Goal: Task Accomplishment & Management: Complete application form

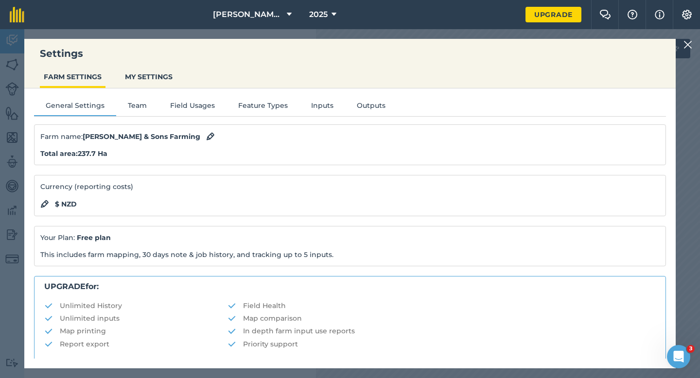
scroll to position [187, 0]
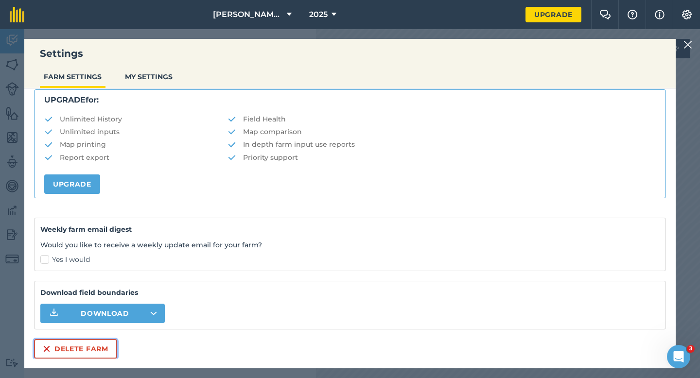
click at [84, 342] on button "Delete farm" at bounding box center [75, 348] width 83 height 19
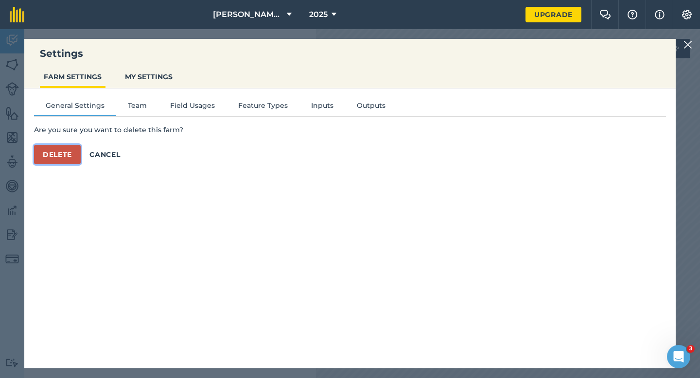
click at [72, 161] on button "Delete" at bounding box center [57, 154] width 47 height 19
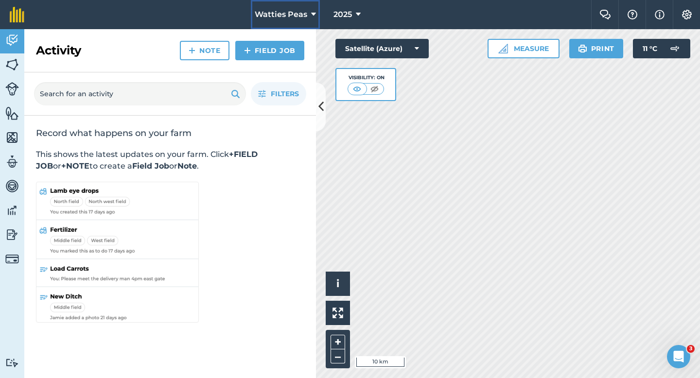
click at [276, 17] on span "Watties Peas" at bounding box center [281, 15] width 53 height 12
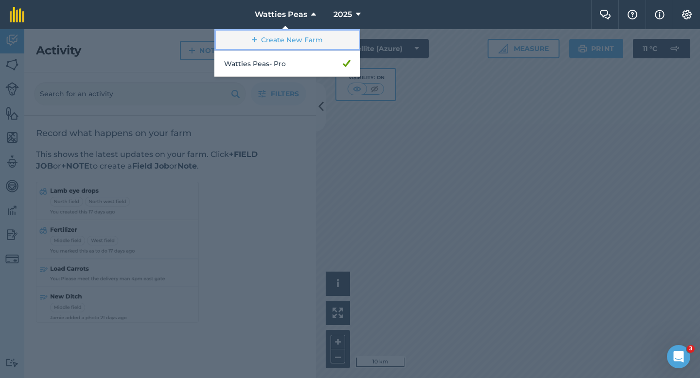
click at [276, 32] on link "Create New Farm" at bounding box center [287, 40] width 146 height 22
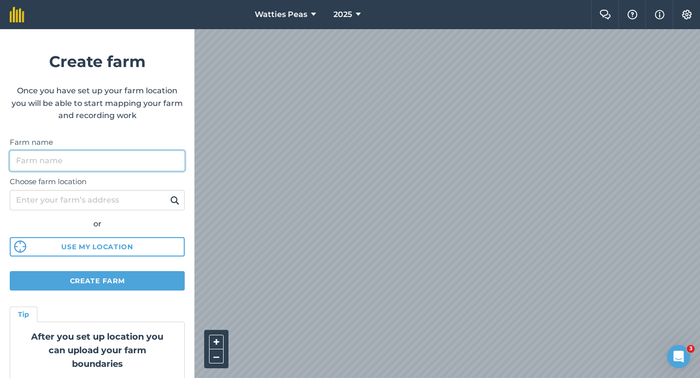
click at [136, 154] on input "Farm name" at bounding box center [97, 161] width 175 height 20
click at [123, 169] on input "[PERSON_NAME] & Sons L" at bounding box center [97, 161] width 175 height 20
type input "[PERSON_NAME] & Sons"
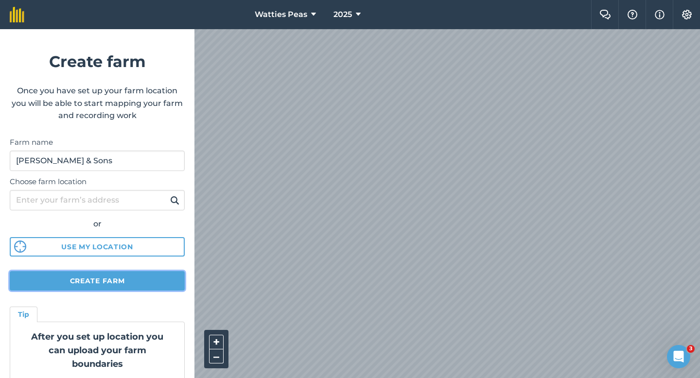
click at [74, 275] on button "Create farm" at bounding box center [97, 280] width 175 height 19
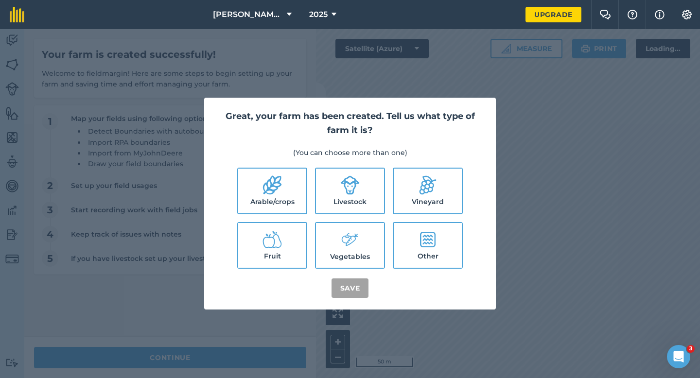
click at [271, 202] on label "Arable/crops" at bounding box center [272, 191] width 68 height 45
checkbox input "true"
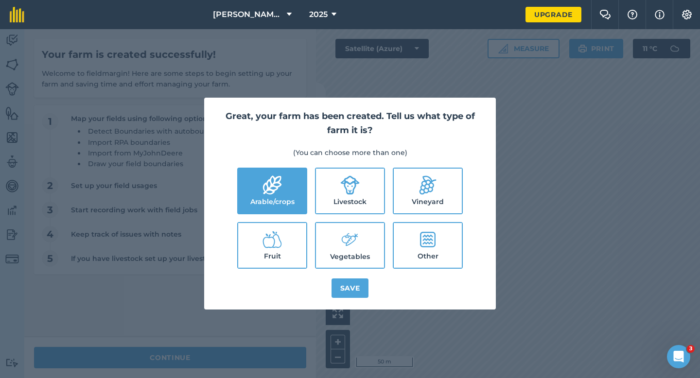
click at [323, 198] on label "Livestock" at bounding box center [350, 191] width 68 height 45
checkbox input "true"
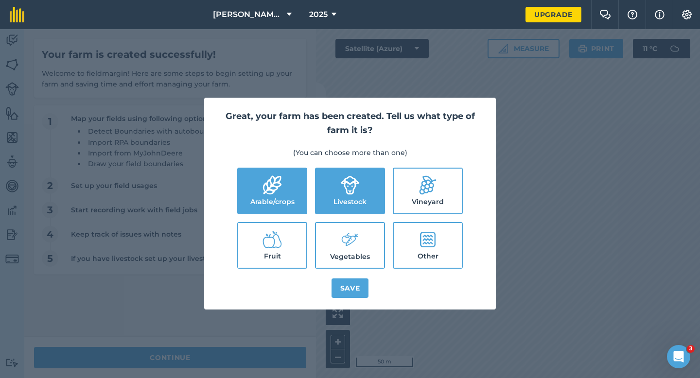
click at [326, 228] on label "Vegetables" at bounding box center [350, 245] width 68 height 45
checkbox input "true"
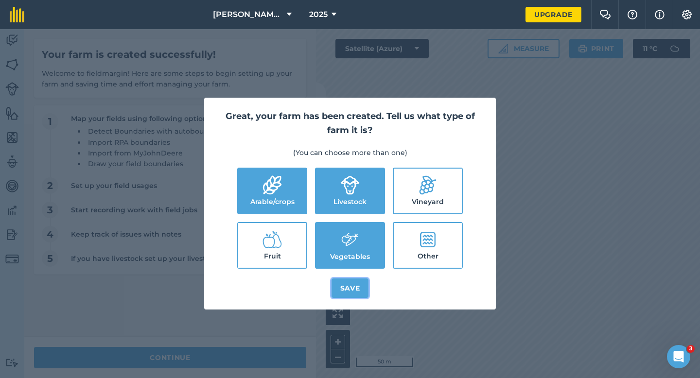
click at [346, 287] on button "Save" at bounding box center [350, 288] width 37 height 19
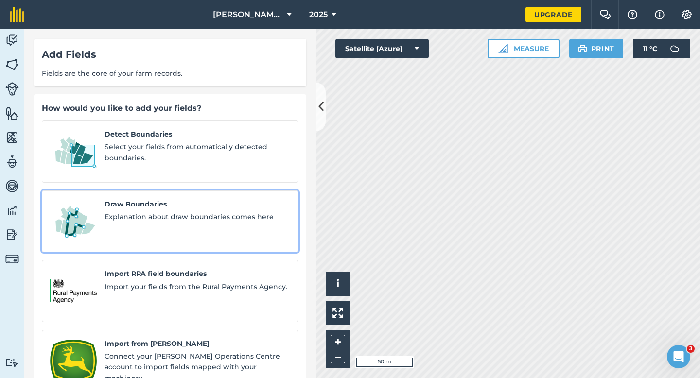
click at [112, 211] on span "Explanation about draw boundaries comes here" at bounding box center [198, 216] width 186 height 11
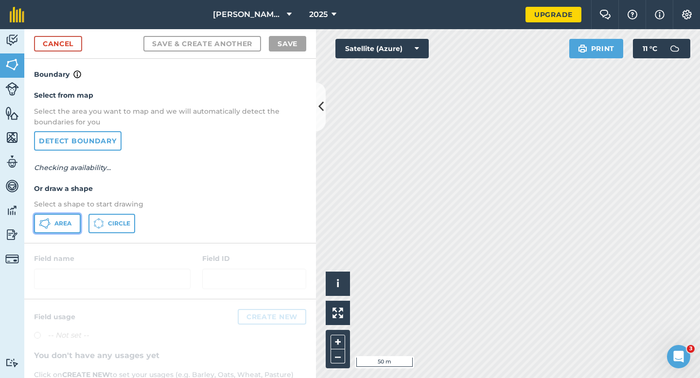
click at [46, 224] on icon at bounding box center [45, 224] width 12 height 12
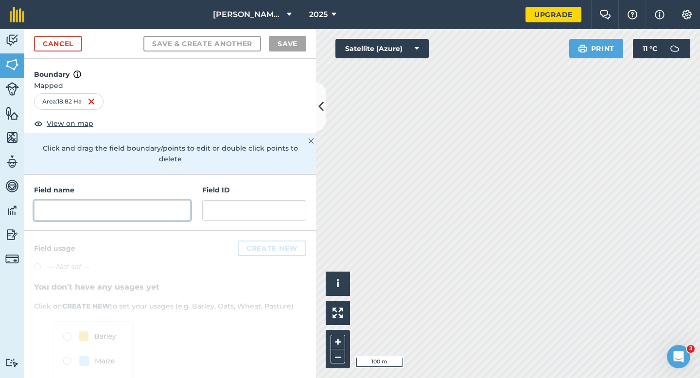
click at [141, 200] on input "text" at bounding box center [112, 210] width 157 height 20
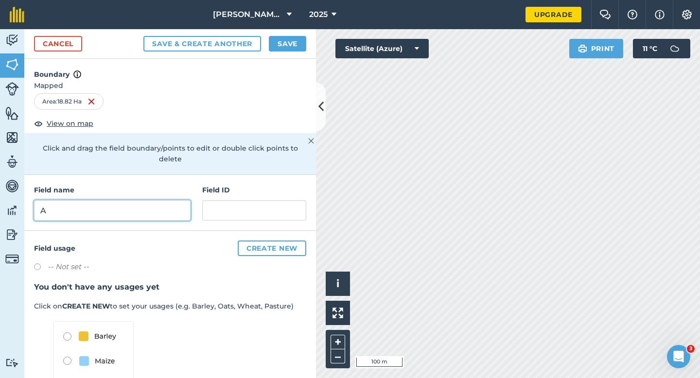
type input "A"
click at [274, 37] on button "Save" at bounding box center [287, 44] width 37 height 16
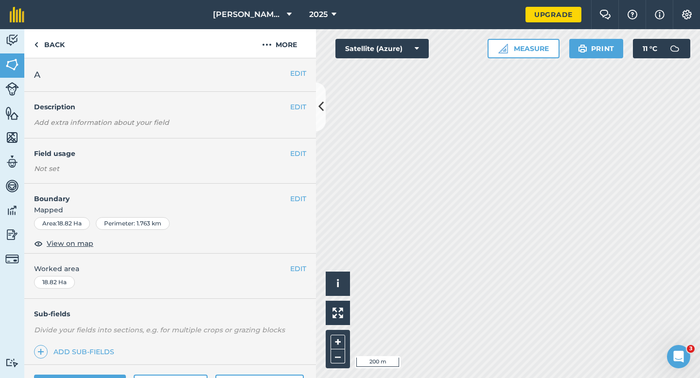
click at [298, 275] on div "EDIT Worked area 18.82 Ha" at bounding box center [170, 276] width 292 height 45
click at [298, 272] on button "EDIT" at bounding box center [298, 269] width 16 height 11
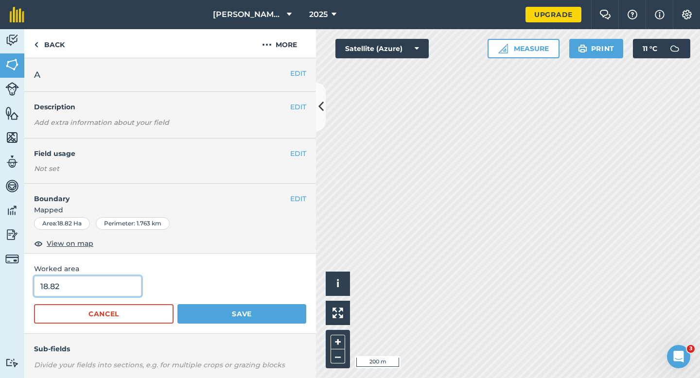
click at [126, 290] on input "18.82" at bounding box center [87, 286] width 107 height 20
type input "18"
click at [177, 304] on button "Save" at bounding box center [241, 313] width 129 height 19
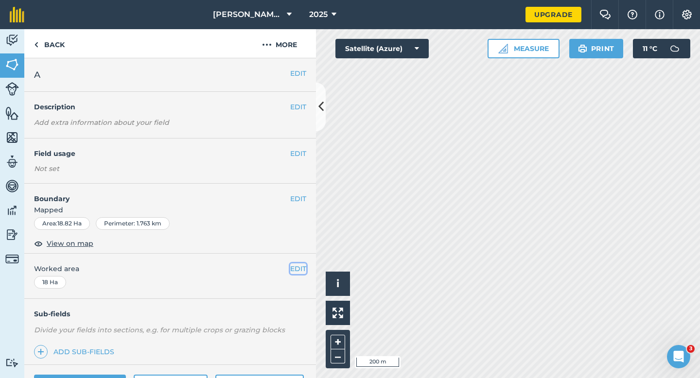
click at [304, 269] on button "EDIT" at bounding box center [298, 269] width 16 height 11
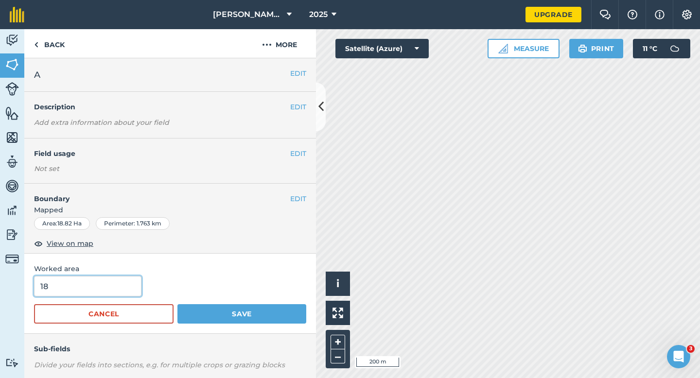
click at [134, 289] on input "18" at bounding box center [87, 286] width 107 height 20
type input "19"
click at [177, 304] on button "Save" at bounding box center [241, 313] width 129 height 19
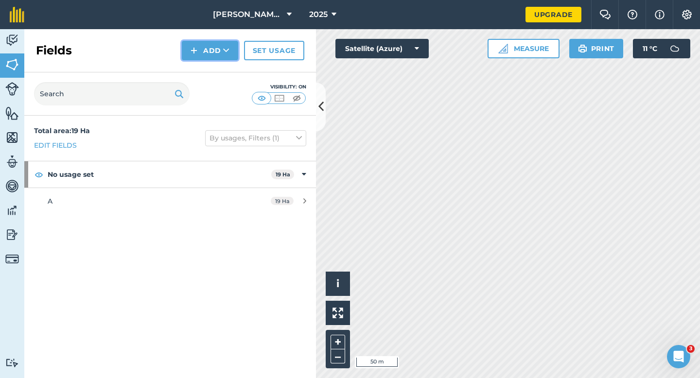
click at [223, 41] on button "Add" at bounding box center [210, 50] width 56 height 19
click at [223, 72] on link "Draw" at bounding box center [209, 72] width 53 height 21
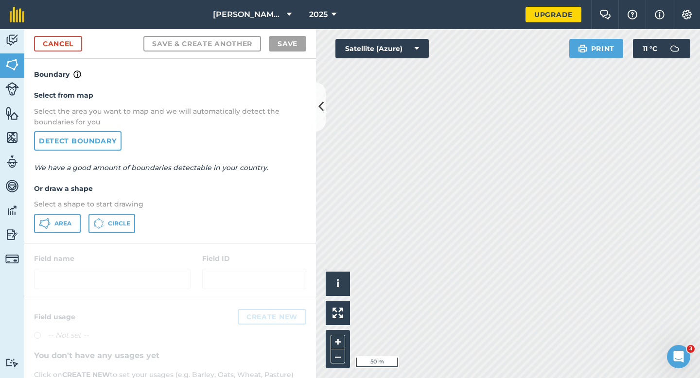
click at [71, 233] on div "Select from map Select the area you want to map and we will automatically detec…" at bounding box center [170, 161] width 292 height 162
click at [71, 228] on button "Area" at bounding box center [57, 223] width 47 height 19
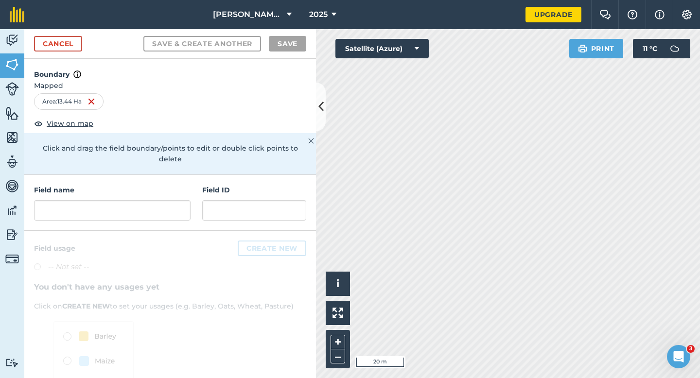
click at [191, 202] on div "Field name Field ID" at bounding box center [170, 203] width 292 height 56
click at [167, 200] on input "text" at bounding box center [112, 210] width 157 height 20
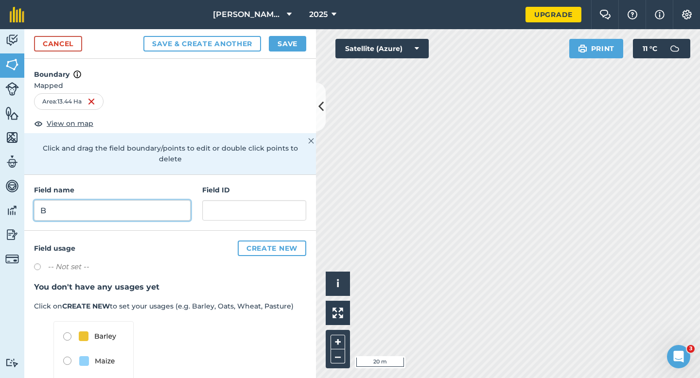
type input "B"
click at [281, 48] on button "Save" at bounding box center [287, 44] width 37 height 16
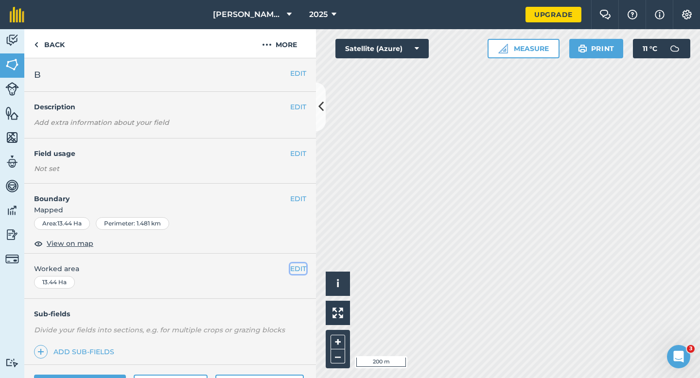
click at [296, 274] on button "EDIT" at bounding box center [298, 269] width 16 height 11
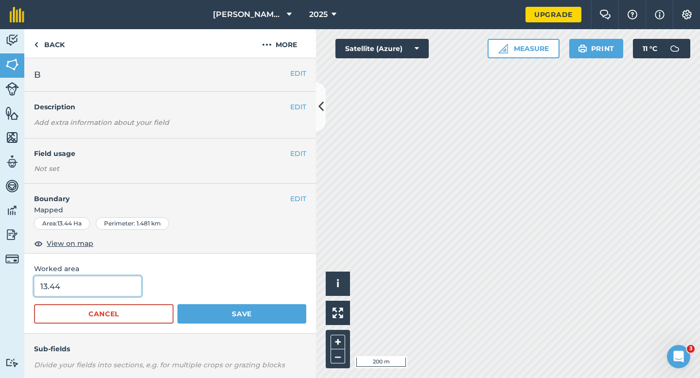
click at [96, 290] on input "13.44" at bounding box center [87, 286] width 107 height 20
type input "13.4"
click at [177, 304] on button "Save" at bounding box center [241, 313] width 129 height 19
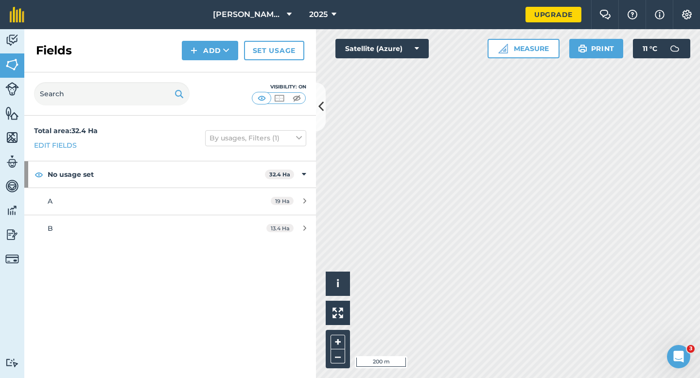
click at [194, 25] on nav "[PERSON_NAME] & Sons 2025" at bounding box center [280, 14] width 492 height 29
click at [205, 47] on button "Add" at bounding box center [210, 50] width 56 height 19
click at [206, 70] on link "Draw" at bounding box center [209, 72] width 53 height 21
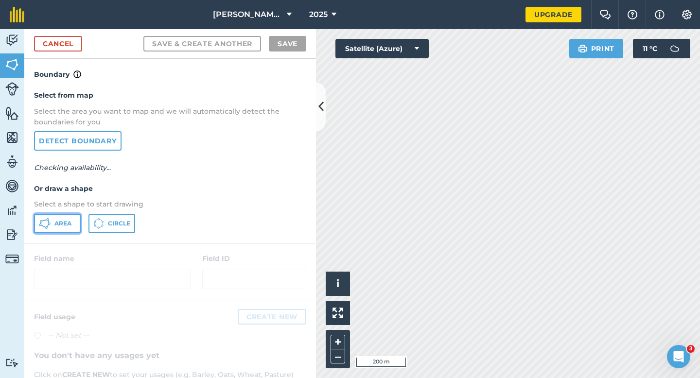
click at [69, 226] on span "Area" at bounding box center [62, 224] width 17 height 8
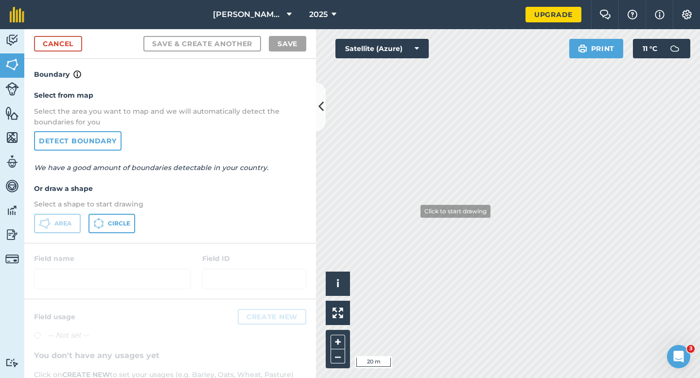
click at [308, 209] on div "Activity Fields Livestock Features Maps Team Vehicles Data Reporting Billing Tu…" at bounding box center [350, 203] width 700 height 349
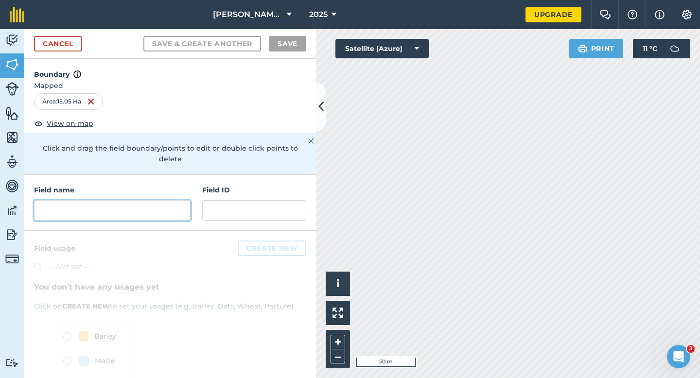
click at [125, 200] on input "text" at bounding box center [112, 210] width 157 height 20
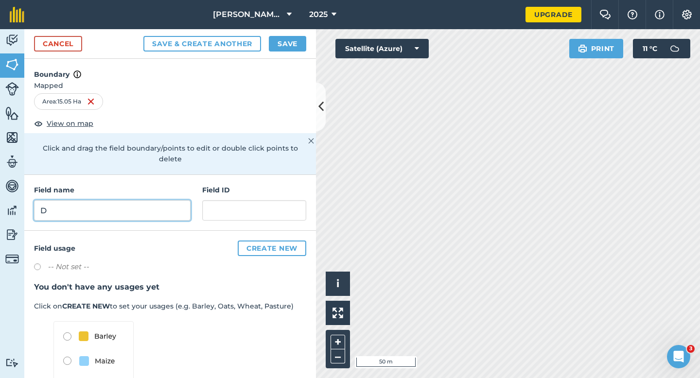
type input "D"
click at [287, 54] on div "Cancel Save & Create Another Save" at bounding box center [170, 44] width 292 height 30
click at [287, 43] on button "Save" at bounding box center [287, 44] width 37 height 16
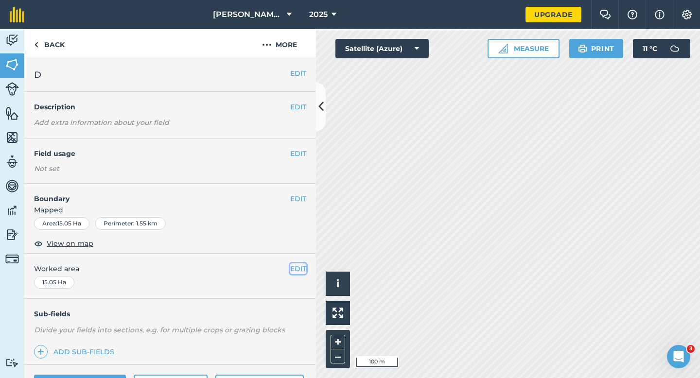
click at [302, 271] on button "EDIT" at bounding box center [298, 269] width 16 height 11
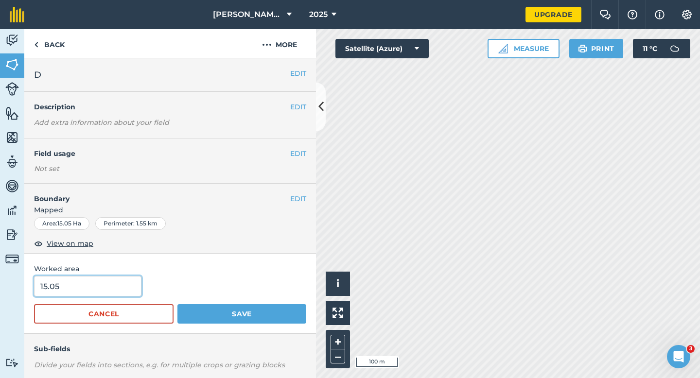
click at [84, 280] on input "15.05" at bounding box center [87, 286] width 107 height 20
type input "15"
click at [177, 304] on button "Save" at bounding box center [241, 313] width 129 height 19
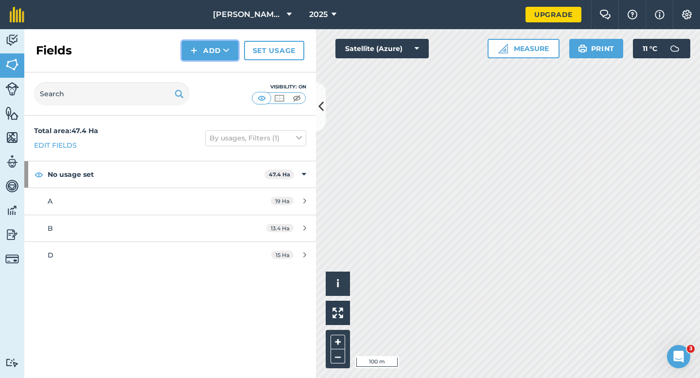
click at [200, 45] on button "Add" at bounding box center [210, 50] width 56 height 19
click at [200, 72] on link "Draw" at bounding box center [209, 72] width 53 height 21
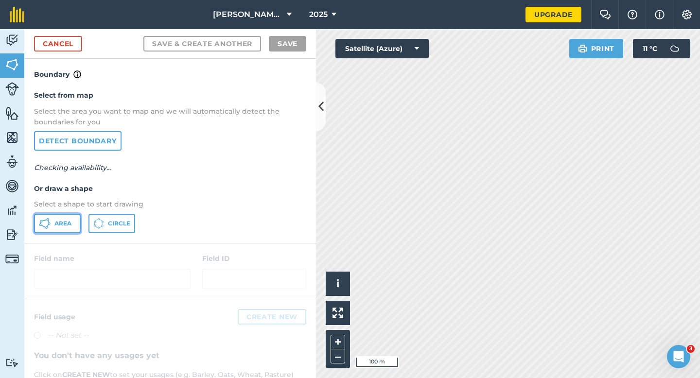
click at [44, 228] on icon at bounding box center [45, 224] width 12 height 12
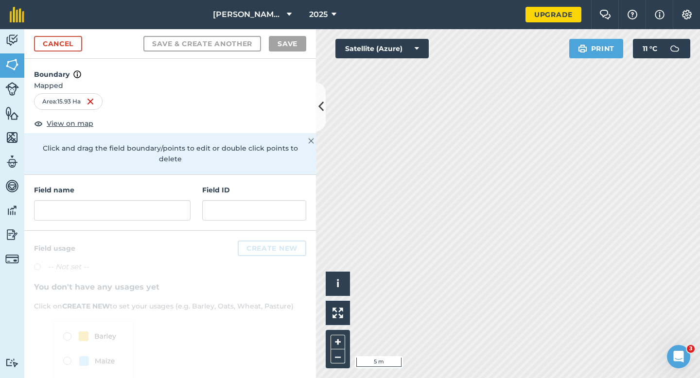
click at [155, 210] on div "Field name Field ID" at bounding box center [170, 203] width 292 height 56
click at [154, 208] on input "text" at bounding box center [112, 210] width 157 height 20
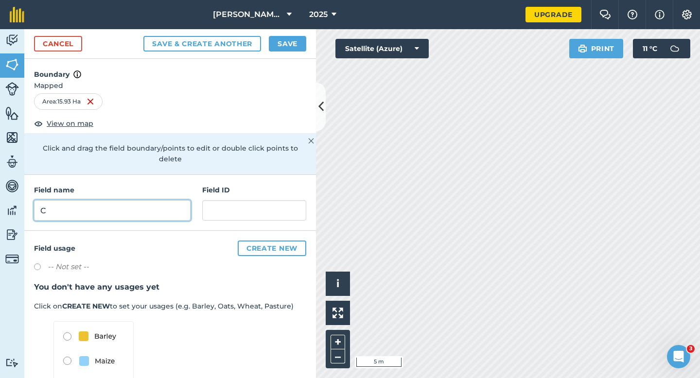
type input "C"
click at [307, 43] on div "Cancel Save & Create Another Save" at bounding box center [170, 44] width 292 height 30
click at [295, 44] on button "Save" at bounding box center [287, 44] width 37 height 16
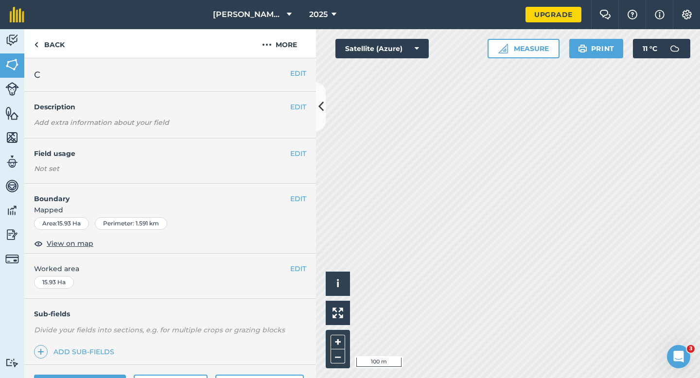
click at [294, 276] on div "EDIT Worked area 15.93 Ha" at bounding box center [170, 276] width 292 height 45
click at [295, 272] on button "EDIT" at bounding box center [298, 269] width 16 height 11
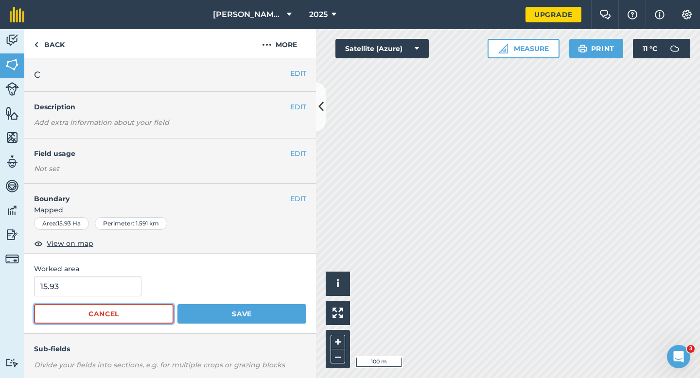
click at [103, 305] on button "Cancel" at bounding box center [104, 313] width 140 height 19
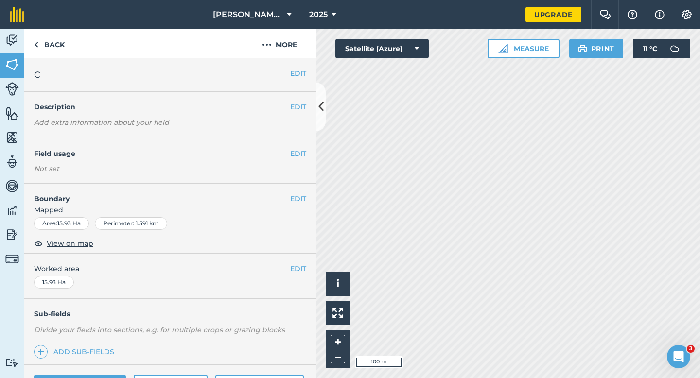
click at [103, 280] on div "EDIT Worked area 15.93 Ha" at bounding box center [170, 276] width 292 height 45
click at [297, 262] on div "EDIT Worked area 15.93 Ha" at bounding box center [170, 276] width 292 height 45
click at [297, 264] on button "EDIT" at bounding box center [298, 269] width 16 height 11
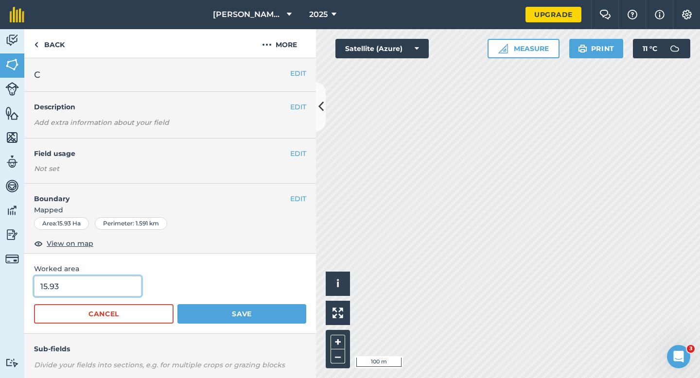
click at [107, 278] on input "15.93" at bounding box center [87, 286] width 107 height 20
type input "16"
click at [177, 304] on button "Save" at bounding box center [241, 313] width 129 height 19
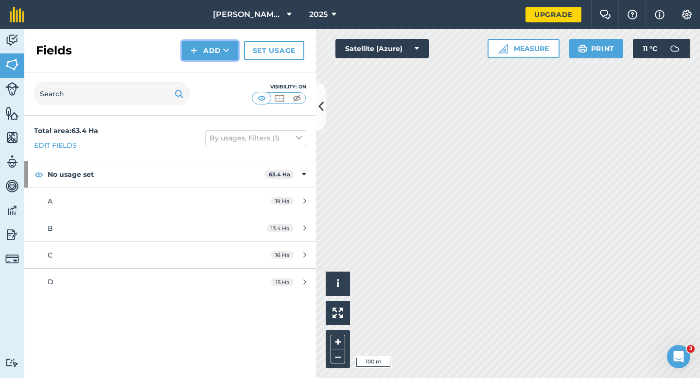
click at [213, 53] on button "Add" at bounding box center [210, 50] width 56 height 19
click at [213, 72] on link "Draw" at bounding box center [209, 72] width 53 height 21
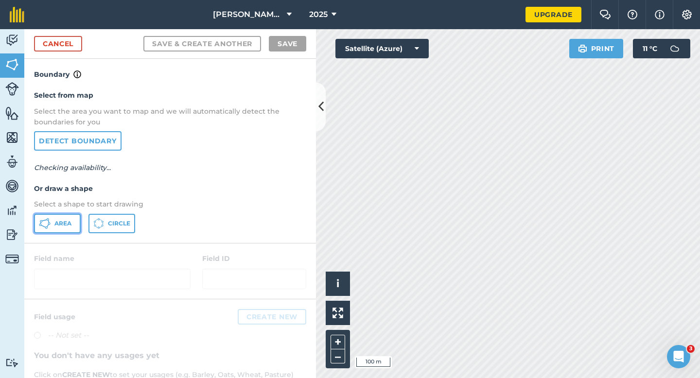
click at [63, 229] on button "Area" at bounding box center [57, 223] width 47 height 19
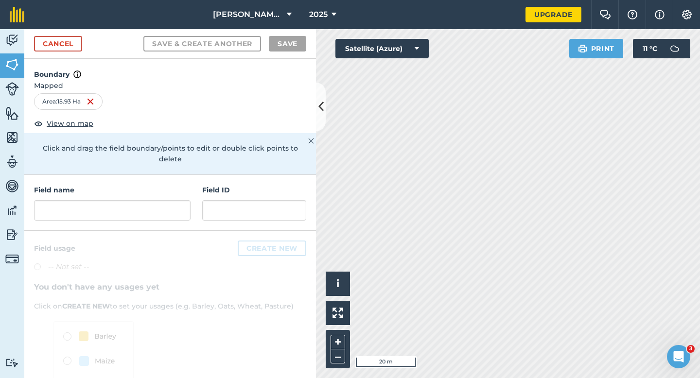
click at [167, 185] on h4 "Field name" at bounding box center [112, 190] width 157 height 11
click at [167, 188] on div "Field name" at bounding box center [112, 203] width 157 height 36
click at [167, 200] on input "E" at bounding box center [112, 210] width 157 height 20
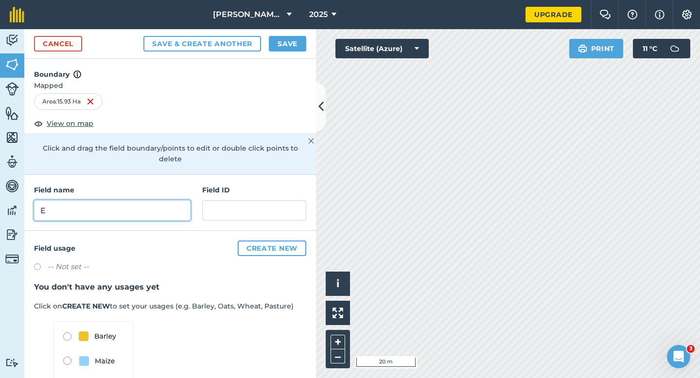
type input "E"
click at [286, 46] on button "Save" at bounding box center [287, 44] width 37 height 16
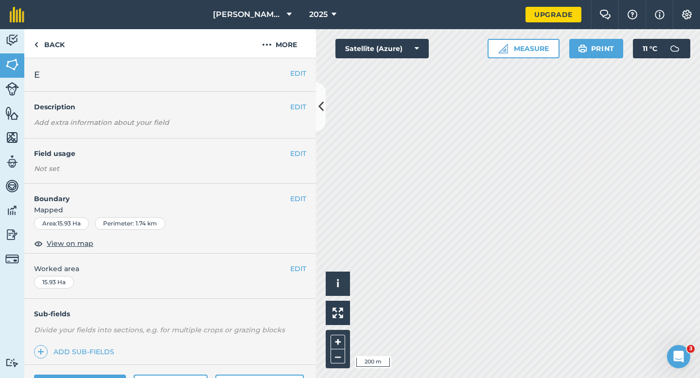
click at [292, 275] on div "EDIT Worked area 15.93 Ha" at bounding box center [170, 276] width 292 height 45
click at [299, 263] on div "EDIT Worked area 15.93 Ha" at bounding box center [170, 276] width 292 height 45
click at [285, 271] on span "Worked area" at bounding box center [170, 269] width 272 height 11
click at [290, 270] on button "EDIT" at bounding box center [298, 269] width 16 height 11
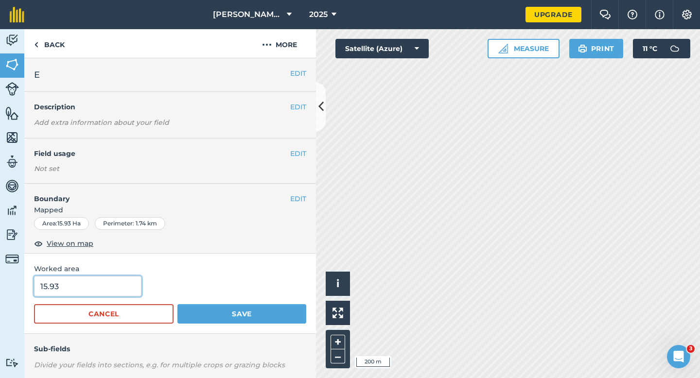
click at [89, 283] on input "15.93" at bounding box center [87, 286] width 107 height 20
type input "16"
click at [177, 304] on button "Save" at bounding box center [241, 313] width 129 height 19
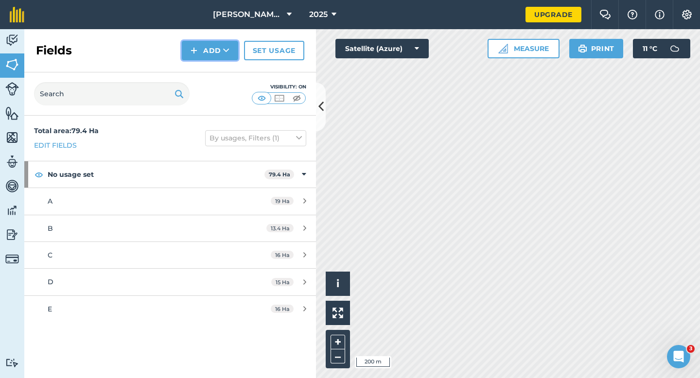
click at [208, 52] on button "Add" at bounding box center [210, 50] width 56 height 19
click at [208, 70] on link "Draw" at bounding box center [209, 72] width 53 height 21
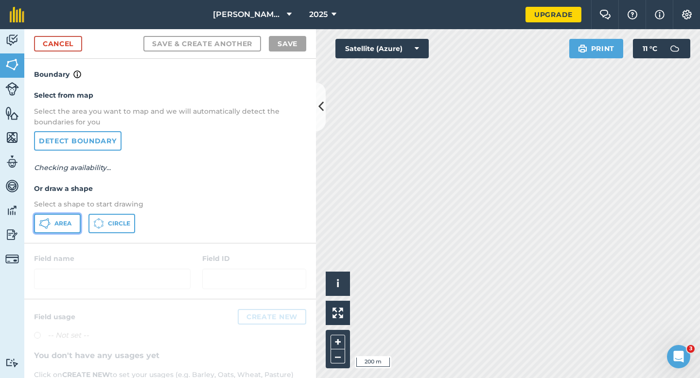
click at [72, 219] on button "Area" at bounding box center [57, 223] width 47 height 19
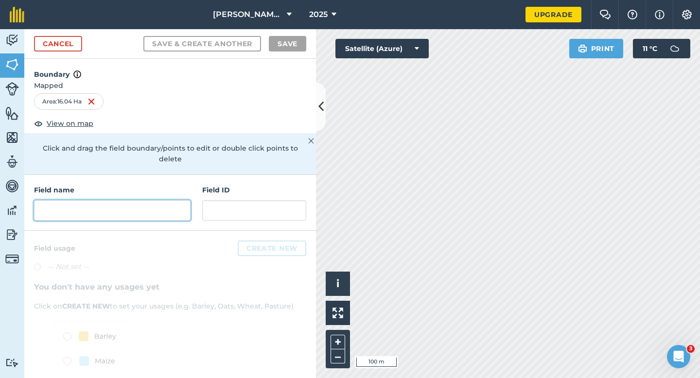
click at [173, 200] on input "text" at bounding box center [112, 210] width 157 height 20
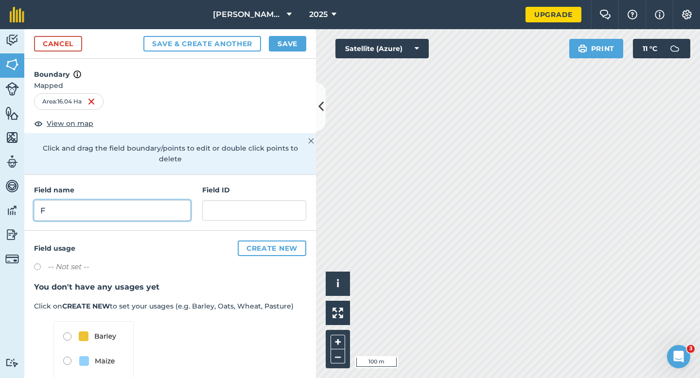
type input "F"
click at [286, 42] on button "Save" at bounding box center [287, 44] width 37 height 16
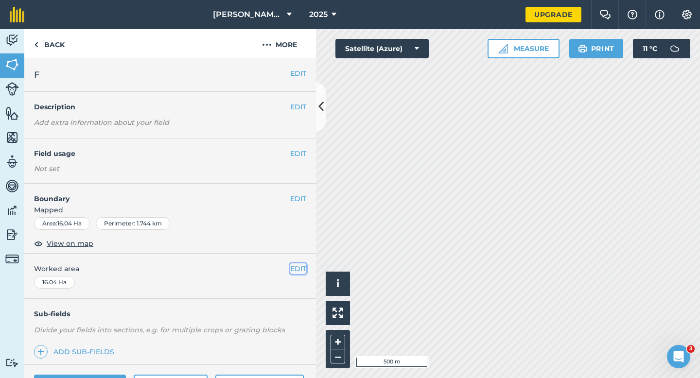
click at [305, 267] on button "EDIT" at bounding box center [298, 269] width 16 height 11
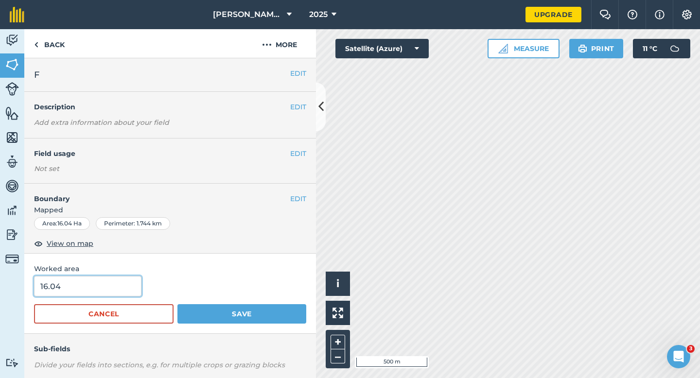
click at [99, 288] on input "16.04" at bounding box center [87, 286] width 107 height 20
type input "16"
click at [177, 304] on button "Save" at bounding box center [241, 313] width 129 height 19
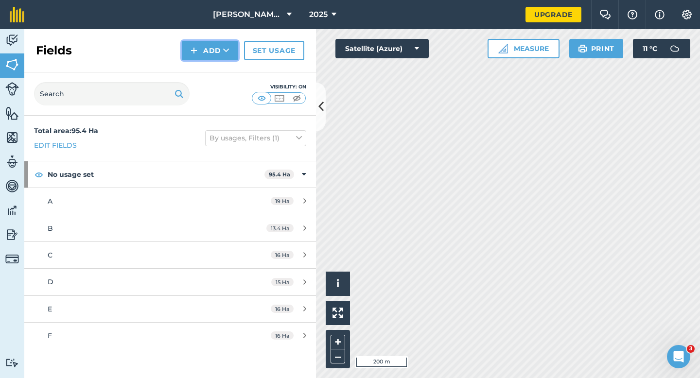
click at [207, 51] on button "Add" at bounding box center [210, 50] width 56 height 19
click at [207, 65] on link "Draw" at bounding box center [209, 72] width 53 height 21
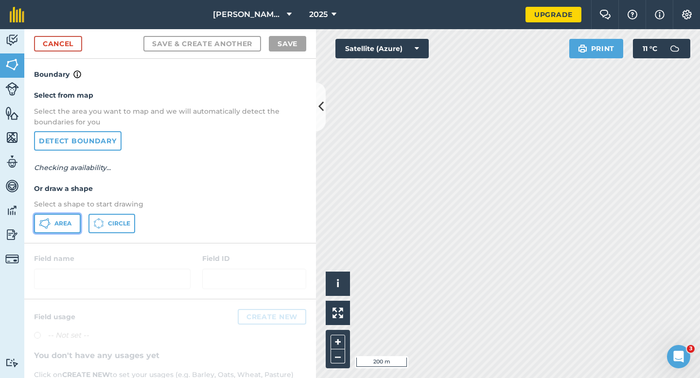
click at [49, 228] on icon at bounding box center [45, 224] width 12 height 12
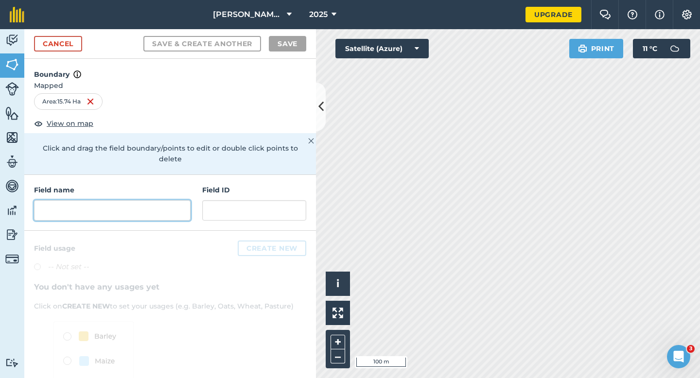
click at [162, 208] on input "text" at bounding box center [112, 210] width 157 height 20
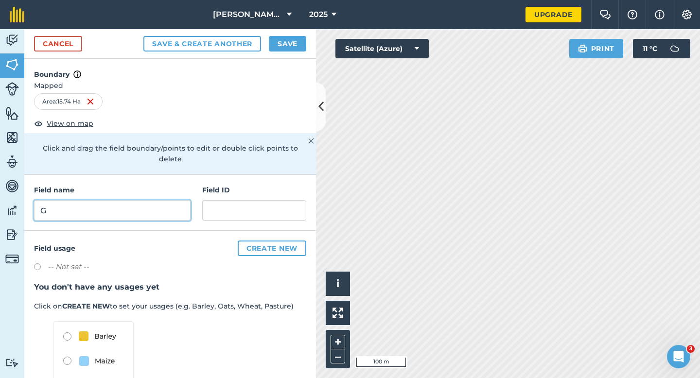
type input "G"
click at [295, 37] on button "Save" at bounding box center [287, 44] width 37 height 16
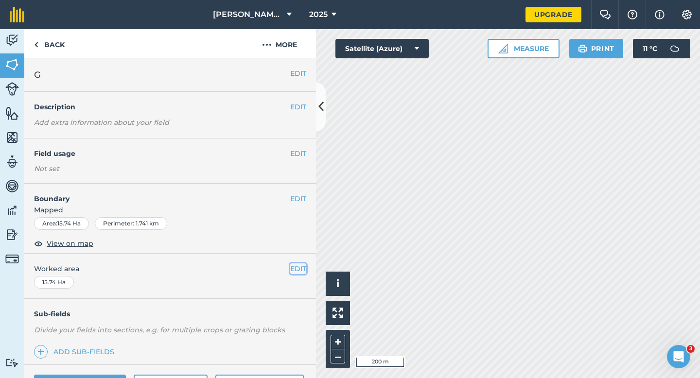
click at [299, 269] on button "EDIT" at bounding box center [298, 269] width 16 height 11
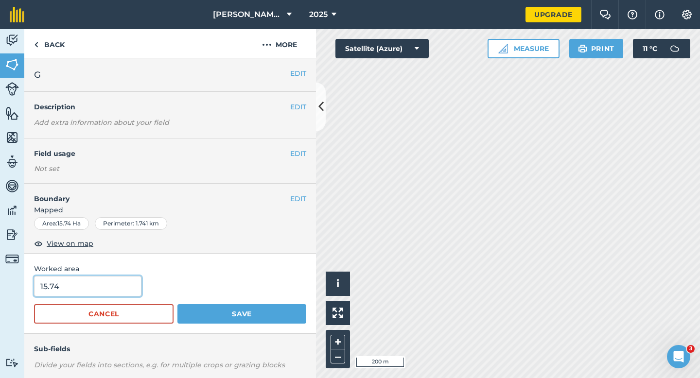
click at [117, 283] on input "15.74" at bounding box center [87, 286] width 107 height 20
type input "16"
click at [177, 304] on button "Save" at bounding box center [241, 313] width 129 height 19
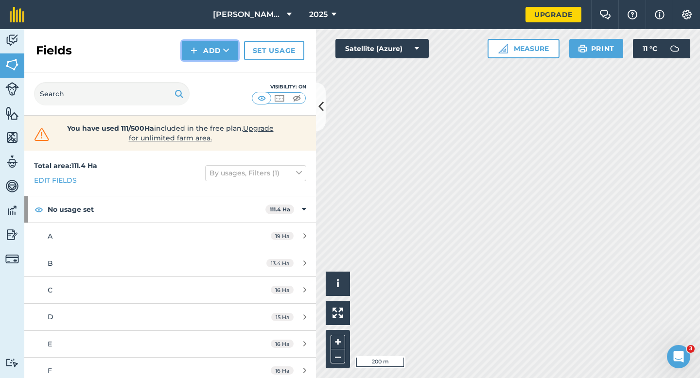
click at [200, 46] on button "Add" at bounding box center [210, 50] width 56 height 19
click at [202, 68] on link "Draw" at bounding box center [209, 72] width 53 height 21
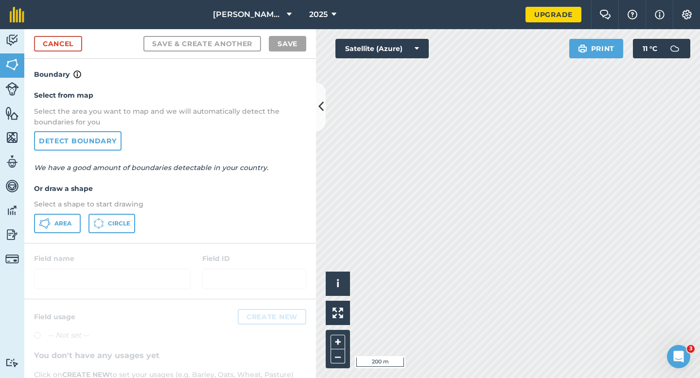
click at [64, 206] on p "Select a shape to start drawing" at bounding box center [170, 204] width 272 height 11
click at [64, 218] on button "Area" at bounding box center [57, 223] width 47 height 19
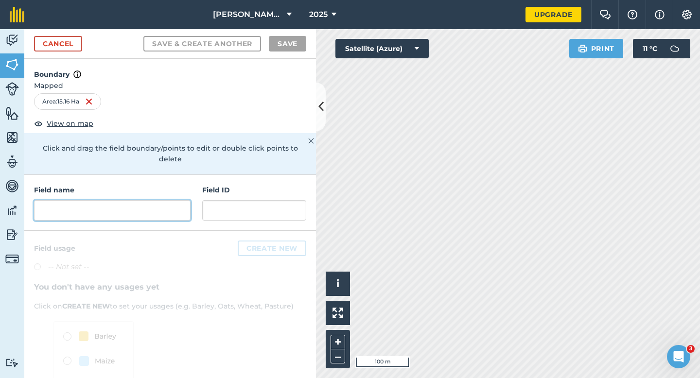
click at [178, 200] on input "text" at bounding box center [112, 210] width 157 height 20
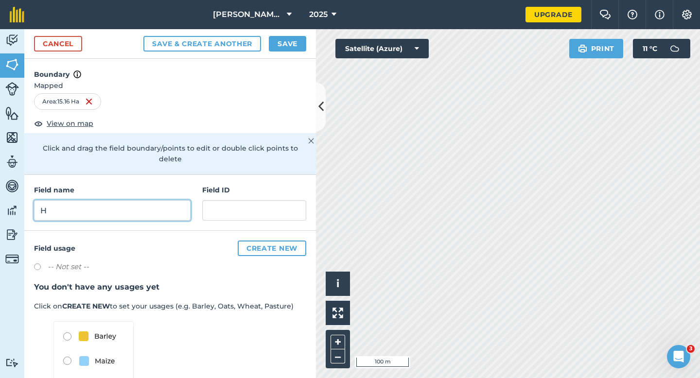
type input "H"
click at [273, 37] on button "Save" at bounding box center [287, 44] width 37 height 16
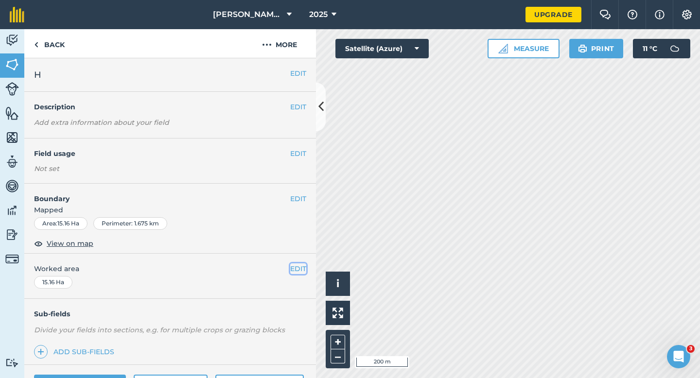
click at [299, 267] on button "EDIT" at bounding box center [298, 269] width 16 height 11
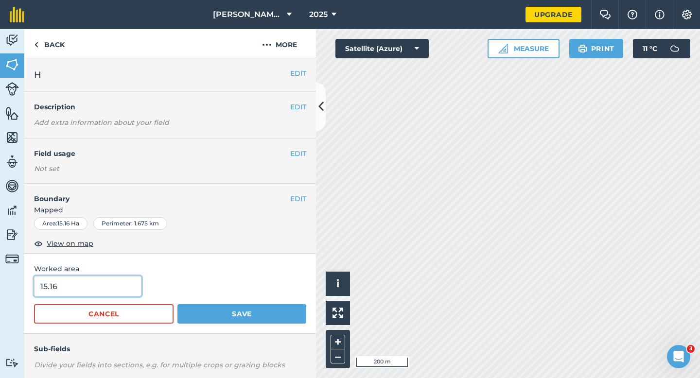
click at [128, 285] on input "15.16" at bounding box center [87, 286] width 107 height 20
type input "15"
click at [177, 304] on button "Save" at bounding box center [241, 313] width 129 height 19
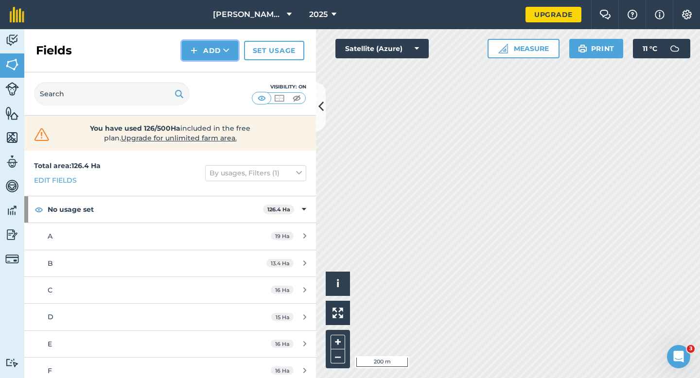
click at [212, 49] on button "Add" at bounding box center [210, 50] width 56 height 19
click at [212, 70] on link "Draw" at bounding box center [209, 72] width 53 height 21
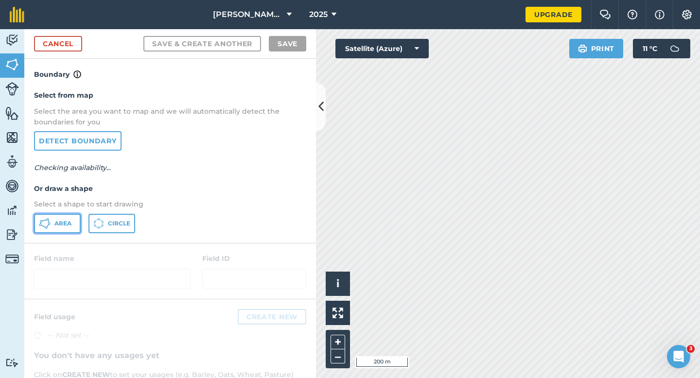
click at [55, 227] on span "Area" at bounding box center [62, 224] width 17 height 8
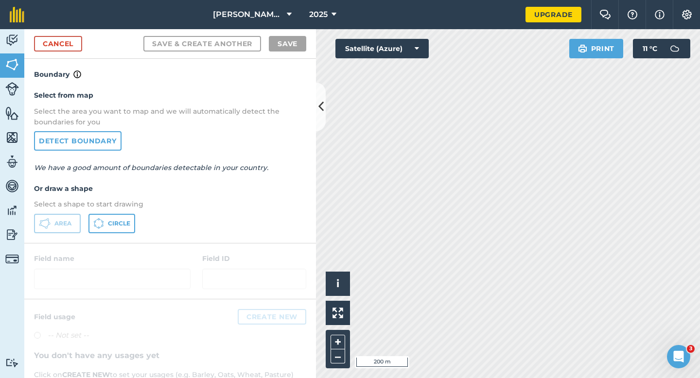
click at [304, 206] on div "Activity Fields Livestock Features Maps Team Vehicles Data Reporting Billing Tu…" at bounding box center [350, 203] width 700 height 349
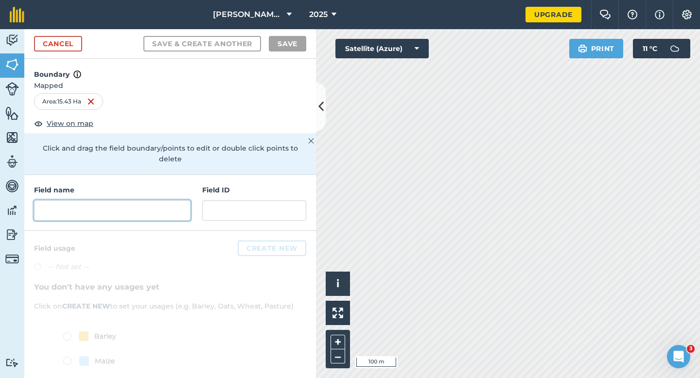
click at [173, 200] on input "text" at bounding box center [112, 210] width 157 height 20
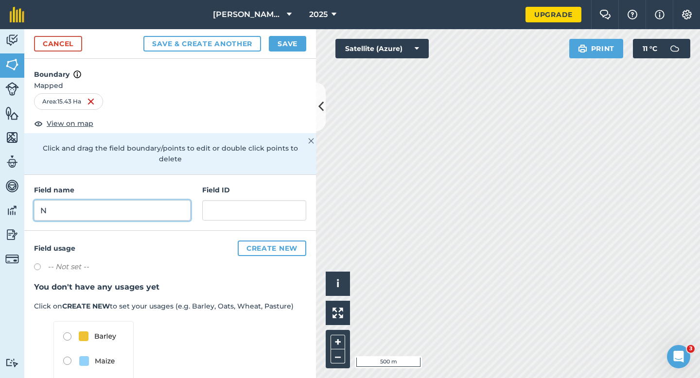
type input "N"
click at [289, 48] on button "Save" at bounding box center [287, 44] width 37 height 16
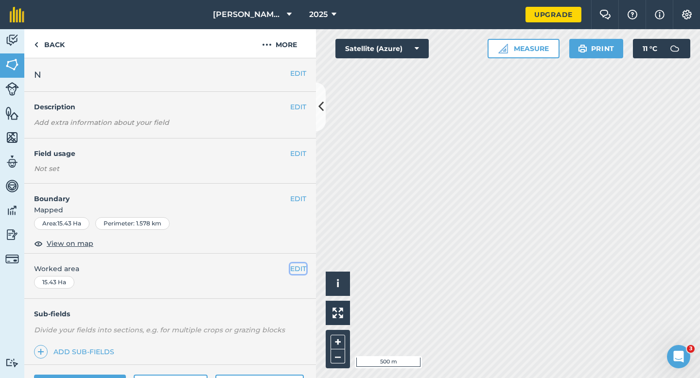
click at [300, 268] on button "EDIT" at bounding box center [298, 269] width 16 height 11
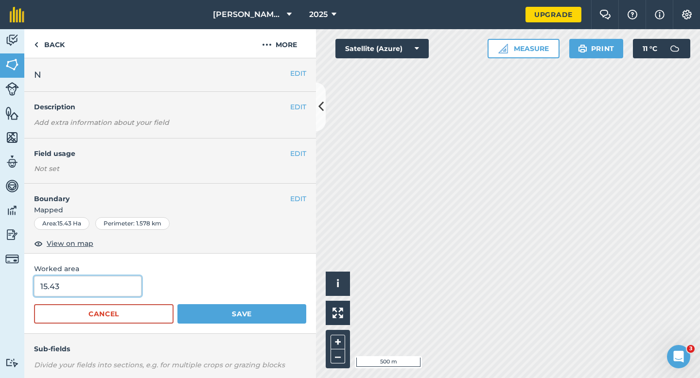
click at [111, 290] on input "15.43" at bounding box center [87, 286] width 107 height 20
type input "15.4"
click at [177, 304] on button "Save" at bounding box center [241, 313] width 129 height 19
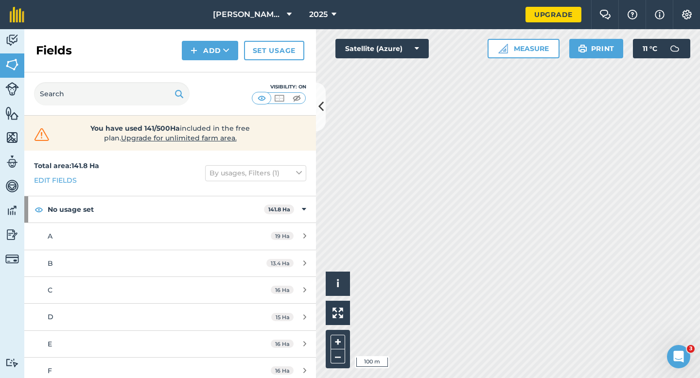
click at [218, 79] on div "Visibility: On" at bounding box center [170, 93] width 292 height 43
click at [218, 61] on div "Fields Add Set usage" at bounding box center [170, 50] width 292 height 43
click at [218, 60] on div "Fields Add Set usage" at bounding box center [170, 50] width 292 height 43
click at [218, 59] on button "Add" at bounding box center [210, 50] width 56 height 19
click at [218, 72] on link "Draw" at bounding box center [209, 72] width 53 height 21
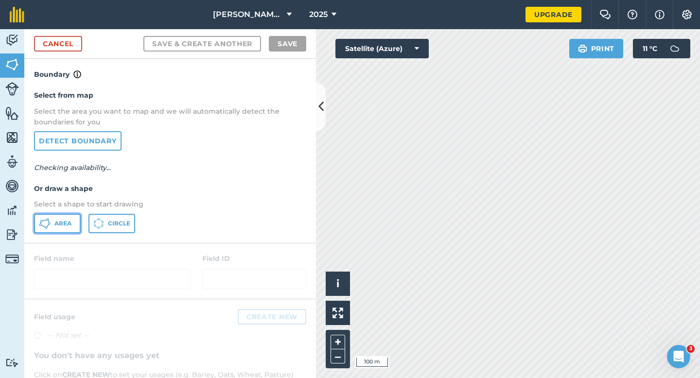
click at [67, 218] on button "Area" at bounding box center [57, 223] width 47 height 19
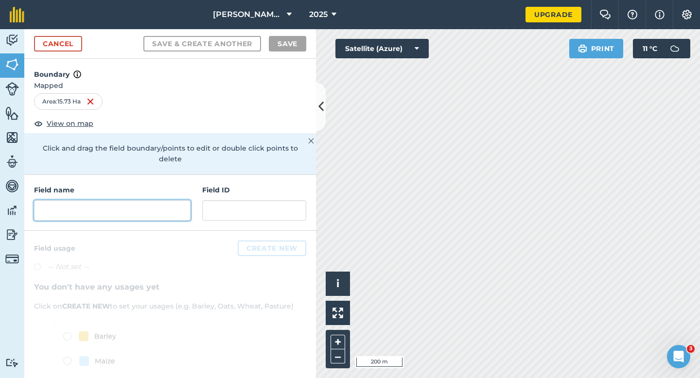
click at [124, 201] on input "text" at bounding box center [112, 210] width 157 height 20
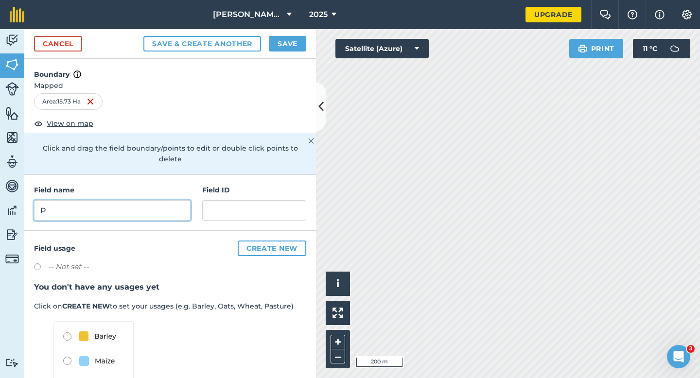
type input "P"
click at [283, 48] on button "Save" at bounding box center [287, 44] width 37 height 16
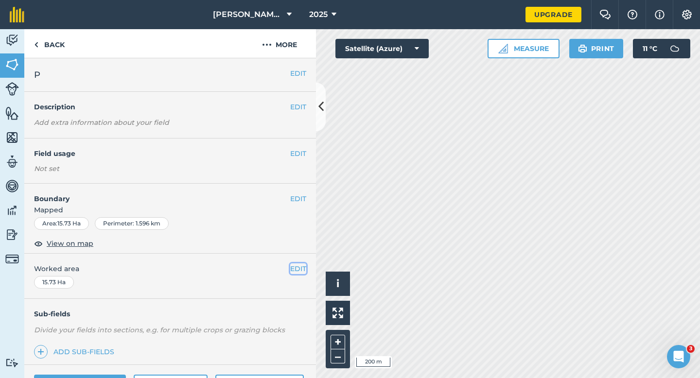
click at [297, 272] on button "EDIT" at bounding box center [298, 269] width 16 height 11
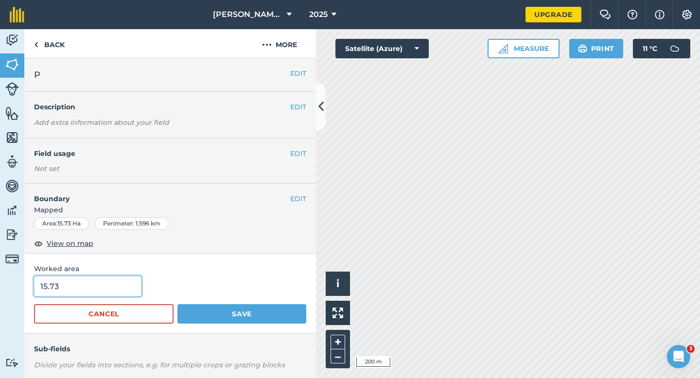
click at [116, 286] on input "15.73" at bounding box center [87, 286] width 107 height 20
type input "15.7"
click at [177, 304] on button "Save" at bounding box center [241, 313] width 129 height 19
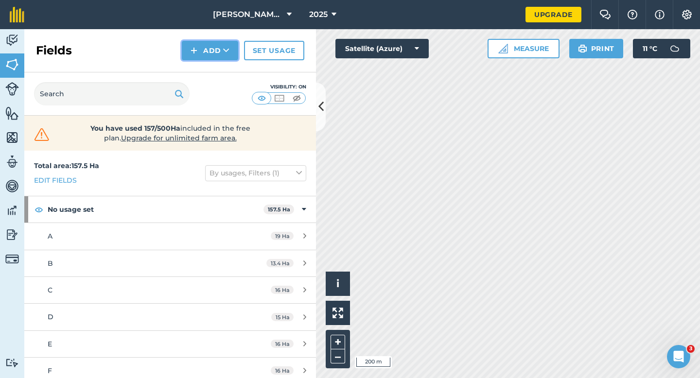
click at [207, 53] on button "Add" at bounding box center [210, 50] width 56 height 19
click at [207, 63] on link "Draw" at bounding box center [209, 72] width 53 height 21
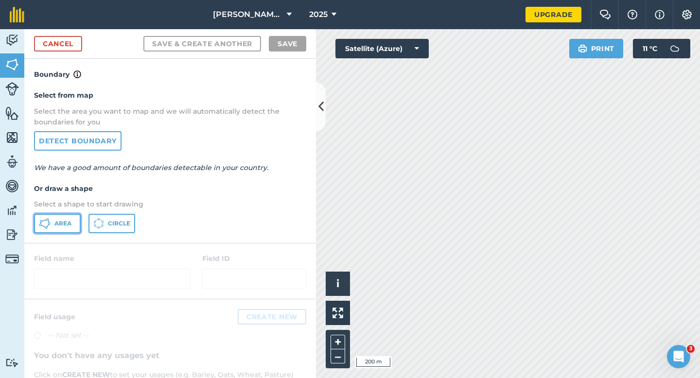
click at [55, 215] on button "Area" at bounding box center [57, 223] width 47 height 19
click at [55, 46] on link "Cancel" at bounding box center [58, 44] width 48 height 16
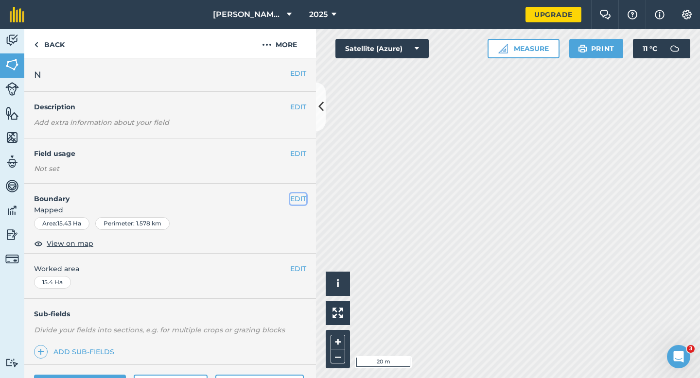
click at [299, 201] on button "EDIT" at bounding box center [298, 198] width 16 height 11
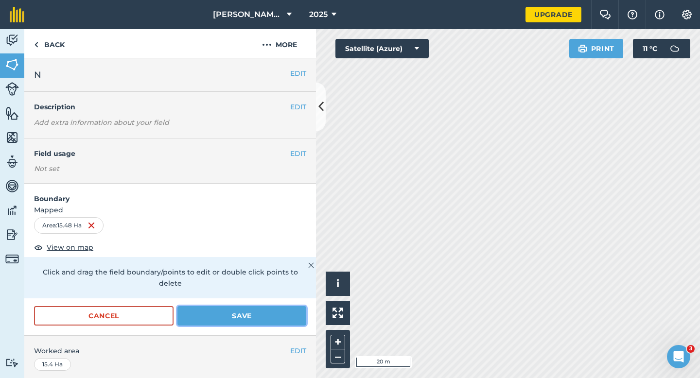
click at [245, 307] on button "Save" at bounding box center [241, 315] width 129 height 19
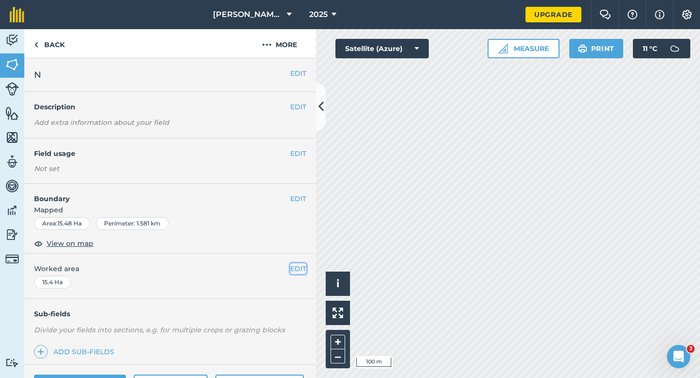
click at [290, 270] on button "EDIT" at bounding box center [298, 269] width 16 height 11
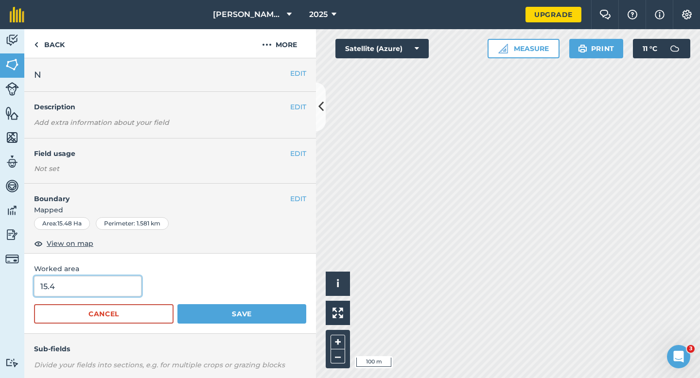
click at [118, 292] on input "15.4" at bounding box center [87, 286] width 107 height 20
type input "15.5"
click at [177, 304] on button "Save" at bounding box center [241, 313] width 129 height 19
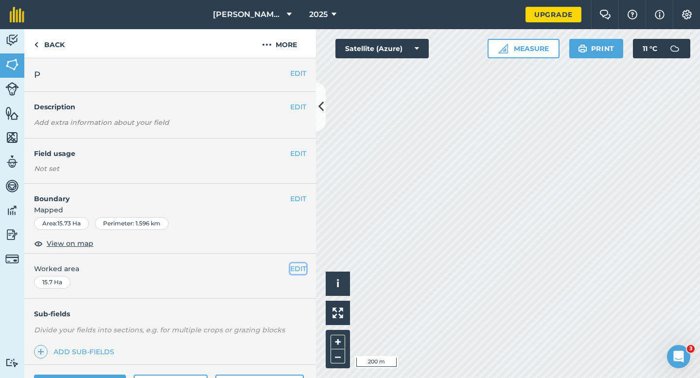
click at [294, 270] on button "EDIT" at bounding box center [298, 269] width 16 height 11
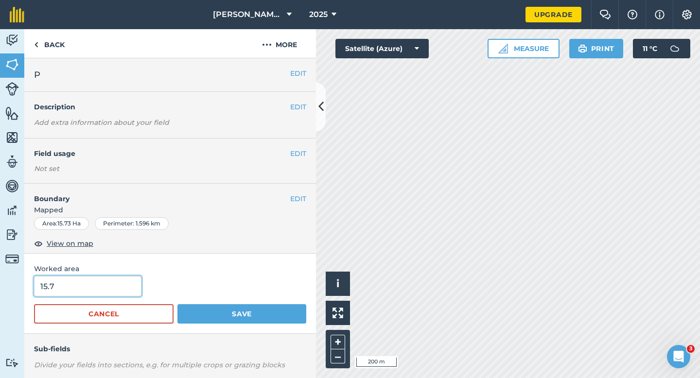
click at [129, 282] on input "15.7" at bounding box center [87, 286] width 107 height 20
type input "15.5"
click at [177, 304] on button "Save" at bounding box center [241, 313] width 129 height 19
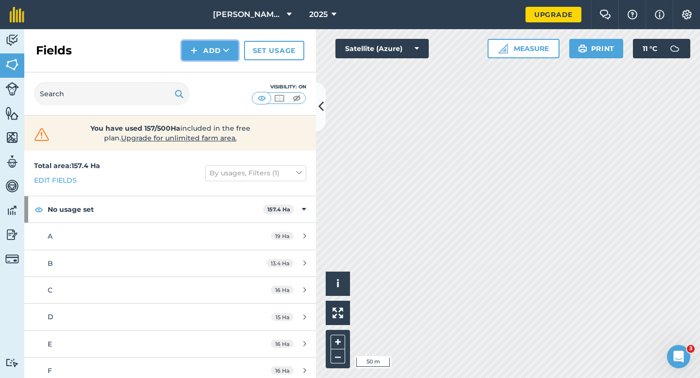
click at [202, 56] on button "Add" at bounding box center [210, 50] width 56 height 19
click at [202, 69] on link "Draw" at bounding box center [209, 72] width 53 height 21
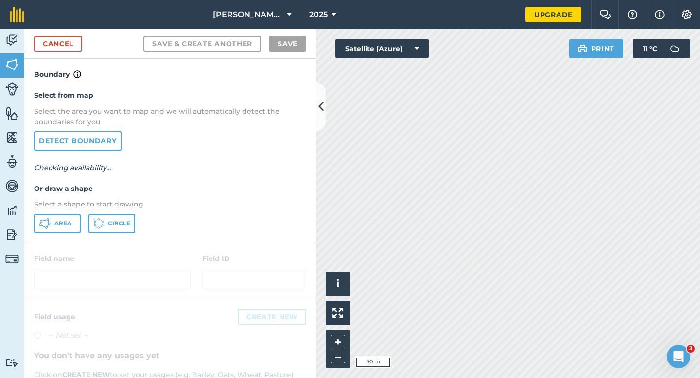
click at [74, 211] on div "Select from map Select the area you want to map and we will automatically detec…" at bounding box center [170, 161] width 292 height 162
click at [70, 218] on button "Area" at bounding box center [57, 223] width 47 height 19
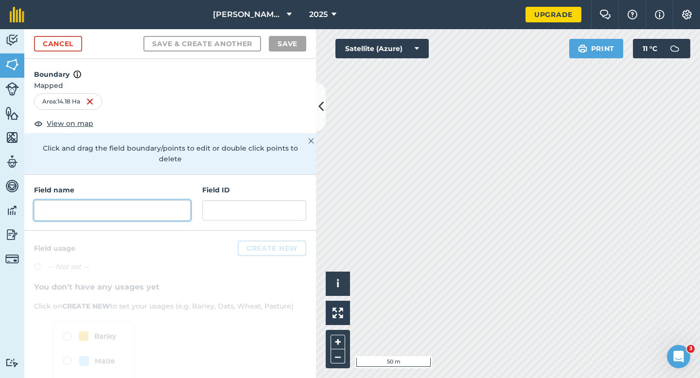
click at [156, 200] on input "text" at bounding box center [112, 210] width 157 height 20
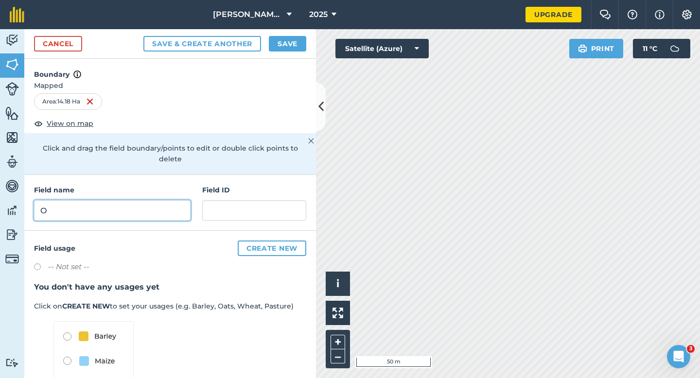
type input "O"
click at [283, 41] on button "Save" at bounding box center [287, 44] width 37 height 16
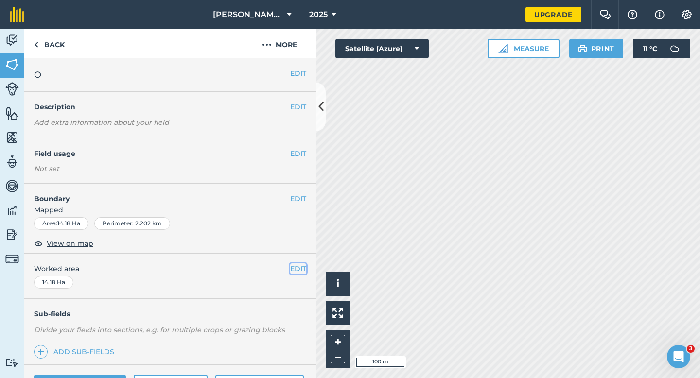
click at [299, 267] on button "EDIT" at bounding box center [298, 269] width 16 height 11
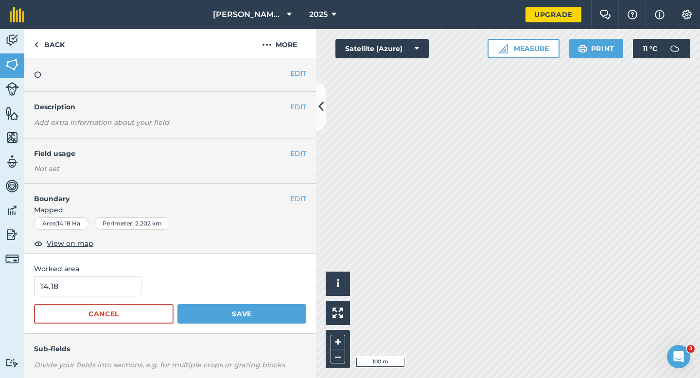
click at [115, 297] on form "14.18 Cancel Save" at bounding box center [170, 300] width 272 height 48
click at [115, 295] on input "14.18" at bounding box center [87, 286] width 107 height 20
type input "14"
click at [177, 304] on button "Save" at bounding box center [241, 313] width 129 height 19
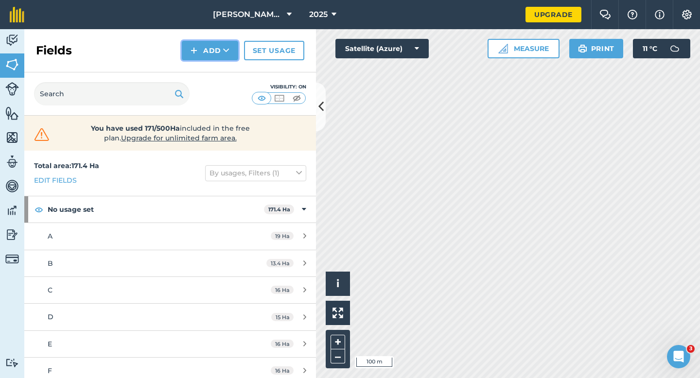
click at [198, 55] on button "Add" at bounding box center [210, 50] width 56 height 19
click at [200, 67] on link "Draw" at bounding box center [209, 72] width 53 height 21
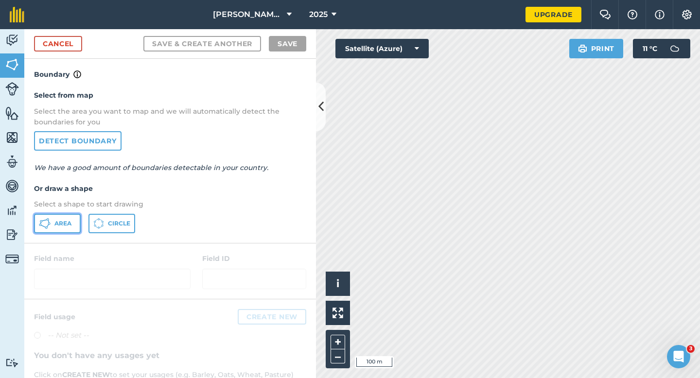
click at [69, 217] on button "Area" at bounding box center [57, 223] width 47 height 19
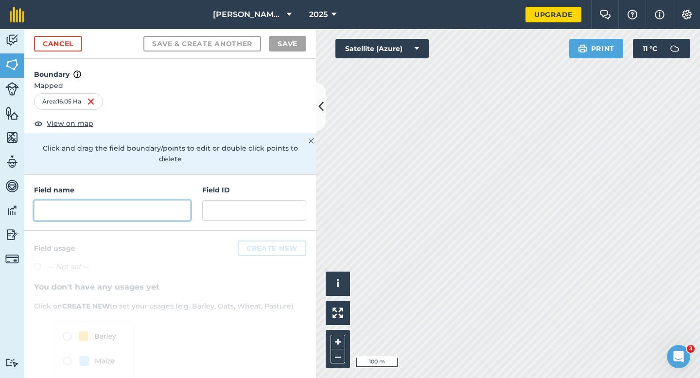
click at [159, 205] on input "text" at bounding box center [112, 210] width 157 height 20
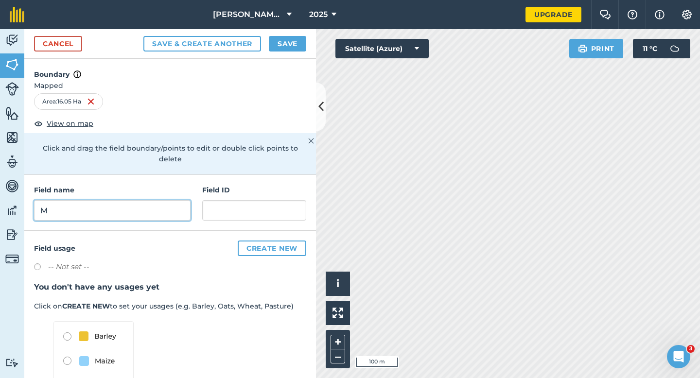
type input "M"
click at [280, 45] on button "Save" at bounding box center [287, 44] width 37 height 16
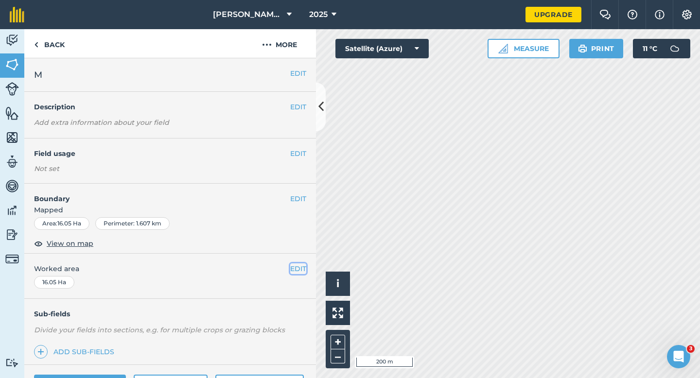
click at [305, 265] on button "EDIT" at bounding box center [298, 269] width 16 height 11
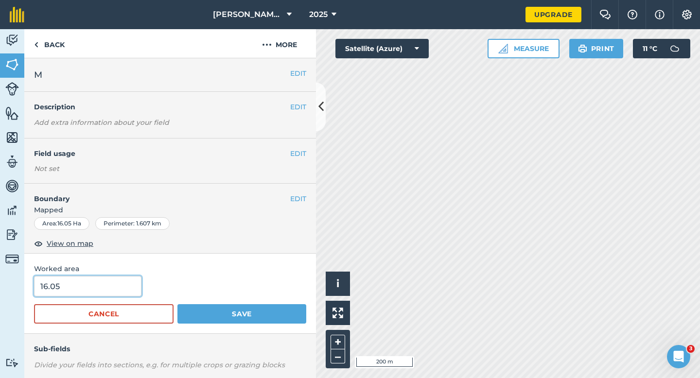
click at [137, 281] on input "16.05" at bounding box center [87, 286] width 107 height 20
click at [131, 281] on input "16.05" at bounding box center [87, 286] width 107 height 20
type input "16"
click at [177, 304] on button "Save" at bounding box center [241, 313] width 129 height 19
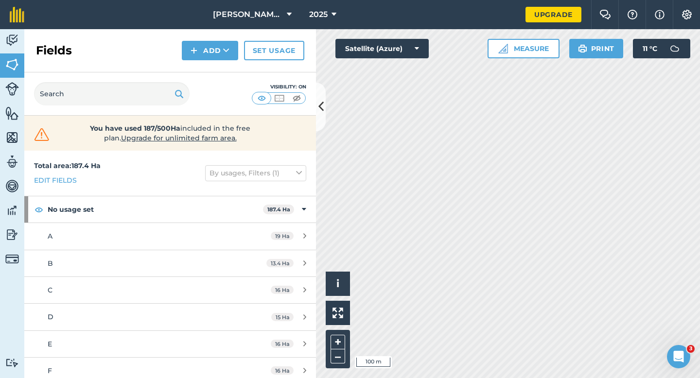
click at [218, 62] on div "Fields Add Set usage" at bounding box center [170, 50] width 292 height 43
click at [218, 58] on button "Add" at bounding box center [210, 50] width 56 height 19
click at [218, 71] on link "Draw" at bounding box center [209, 72] width 53 height 21
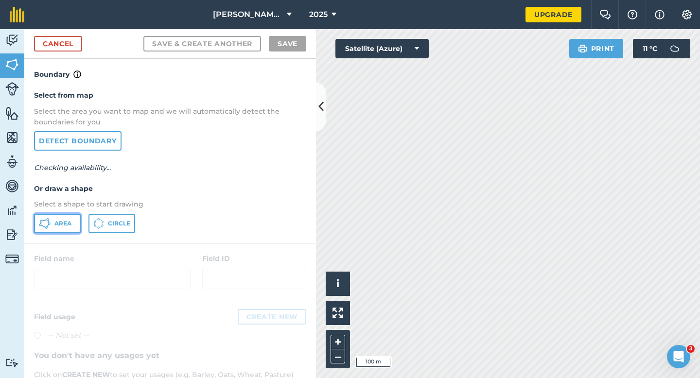
click at [67, 220] on span "Area" at bounding box center [62, 224] width 17 height 8
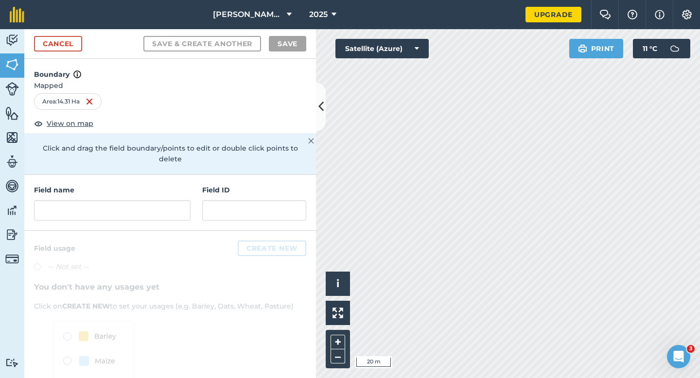
click at [213, 231] on div at bounding box center [170, 336] width 292 height 211
click at [195, 208] on div "Field name Field ID" at bounding box center [170, 203] width 292 height 56
click at [187, 205] on input "text" at bounding box center [112, 210] width 157 height 20
type input "L"
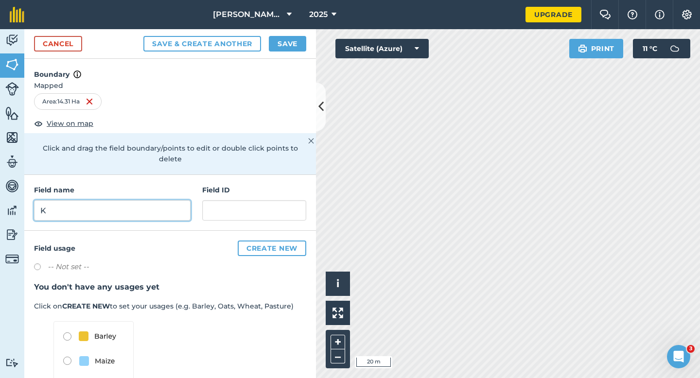
type input "K"
click at [299, 43] on button "Save" at bounding box center [287, 44] width 37 height 16
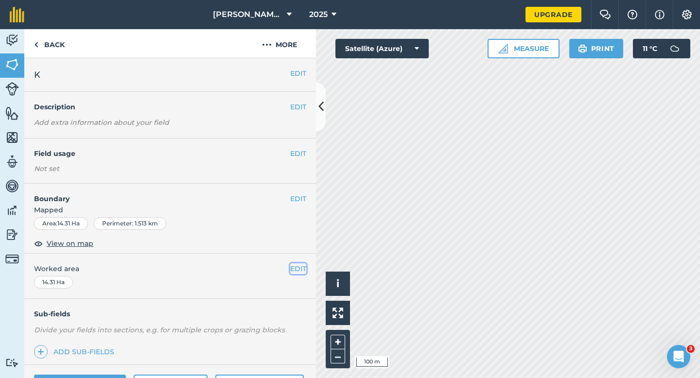
click at [298, 264] on button "EDIT" at bounding box center [298, 269] width 16 height 11
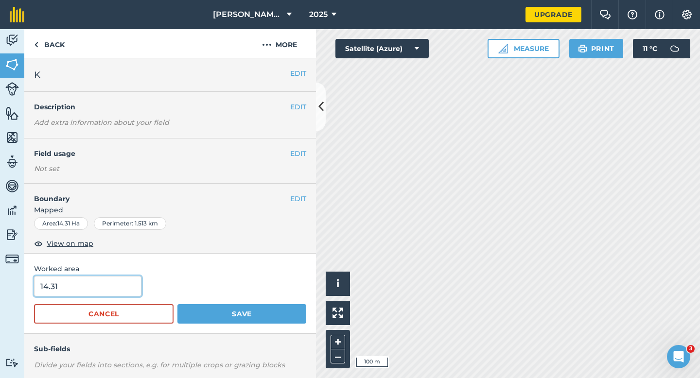
click at [112, 286] on input "14.31" at bounding box center [87, 286] width 107 height 20
type input "14.3"
click at [177, 304] on button "Save" at bounding box center [241, 313] width 129 height 19
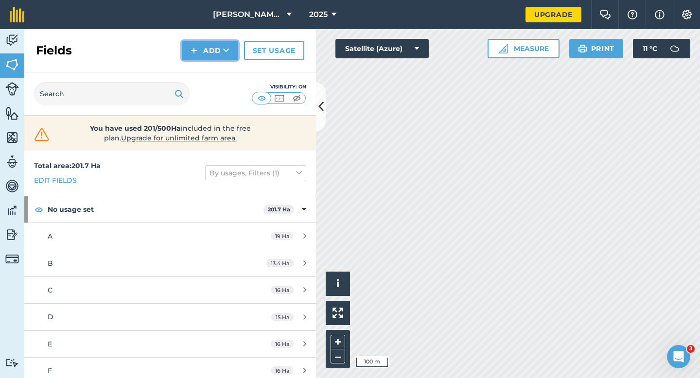
click at [200, 48] on button "Add" at bounding box center [210, 50] width 56 height 19
click at [201, 70] on link "Draw" at bounding box center [209, 72] width 53 height 21
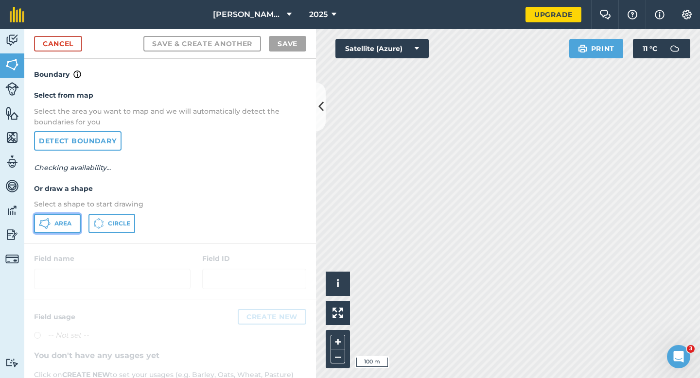
click at [48, 225] on icon at bounding box center [48, 225] width 2 height 3
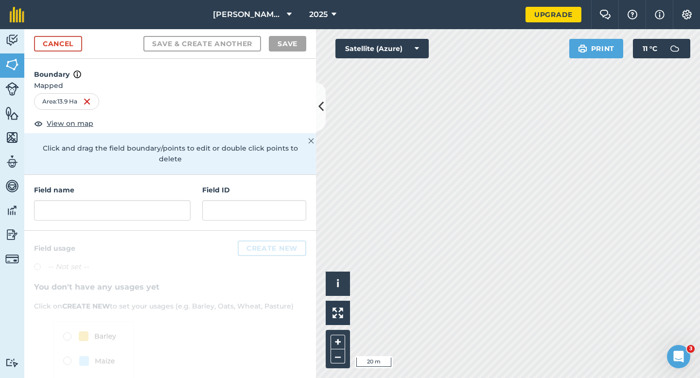
click at [153, 187] on div "Field name" at bounding box center [112, 203] width 157 height 36
click at [153, 200] on input "text" at bounding box center [112, 210] width 157 height 20
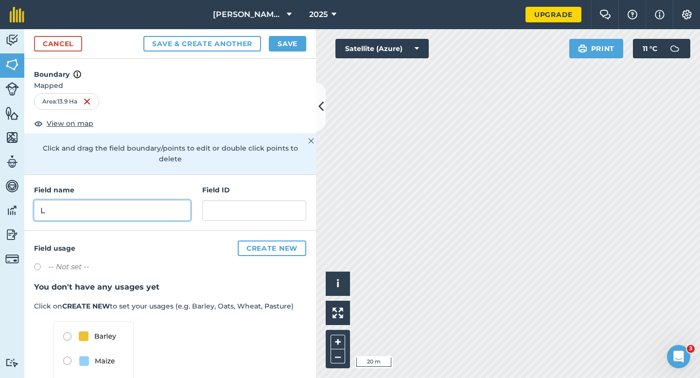
type input "L"
click at [278, 40] on button "Save" at bounding box center [287, 44] width 37 height 16
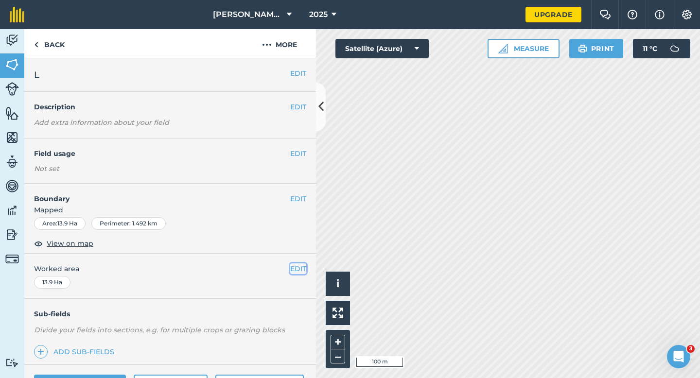
click at [297, 267] on button "EDIT" at bounding box center [298, 269] width 16 height 11
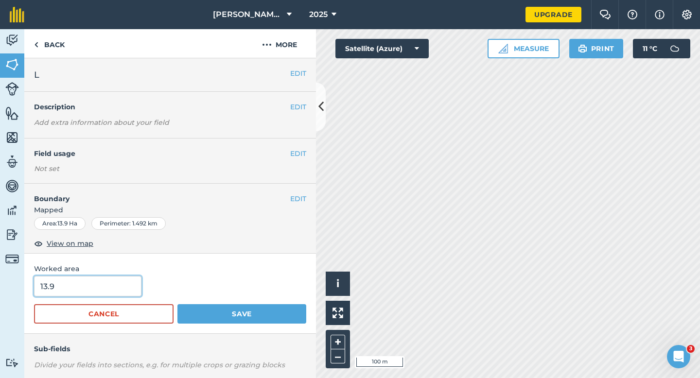
click at [65, 293] on input "13.9" at bounding box center [87, 286] width 107 height 20
type input "14"
click at [177, 304] on button "Save" at bounding box center [241, 313] width 129 height 19
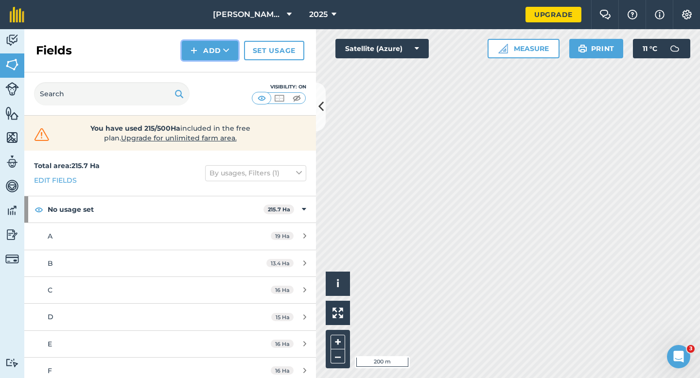
click at [193, 54] on img at bounding box center [194, 51] width 7 height 12
click at [201, 70] on link "Draw" at bounding box center [209, 72] width 53 height 21
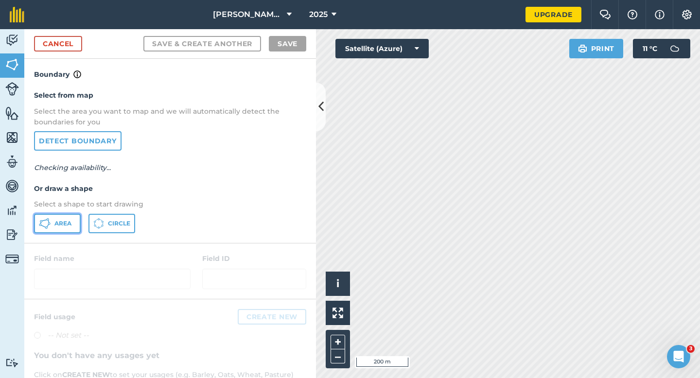
click at [56, 229] on button "Area" at bounding box center [57, 223] width 47 height 19
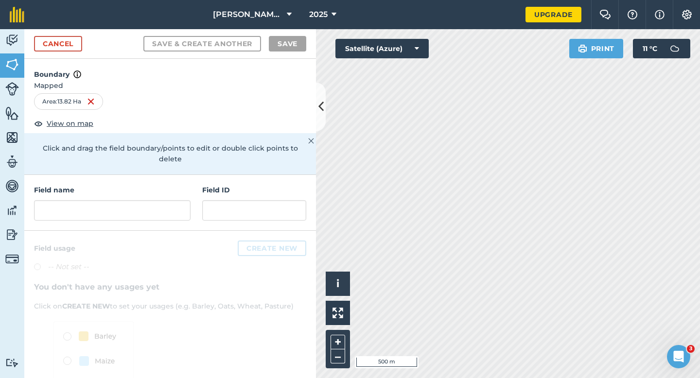
click at [158, 185] on h4 "Field name" at bounding box center [112, 190] width 157 height 11
click at [158, 200] on input "text" at bounding box center [112, 210] width 157 height 20
click at [157, 200] on input "text" at bounding box center [112, 210] width 157 height 20
click at [158, 201] on input "text" at bounding box center [112, 210] width 157 height 20
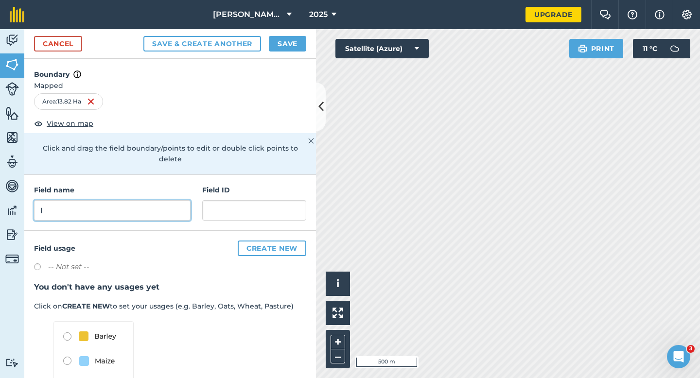
type input "I"
click at [301, 48] on button "Save" at bounding box center [287, 44] width 37 height 16
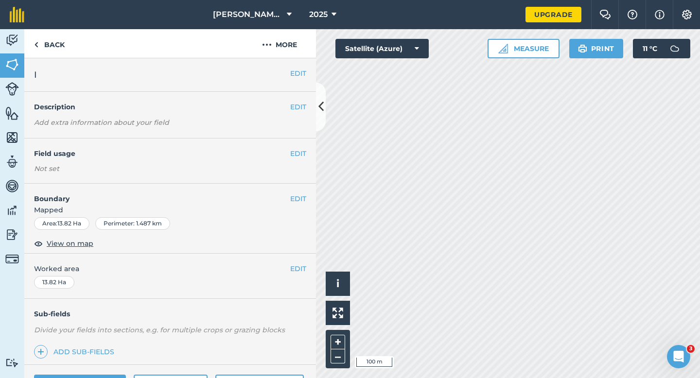
click at [299, 262] on div "EDIT Worked area 13.82 Ha" at bounding box center [170, 276] width 292 height 45
click at [299, 272] on button "EDIT" at bounding box center [298, 269] width 16 height 11
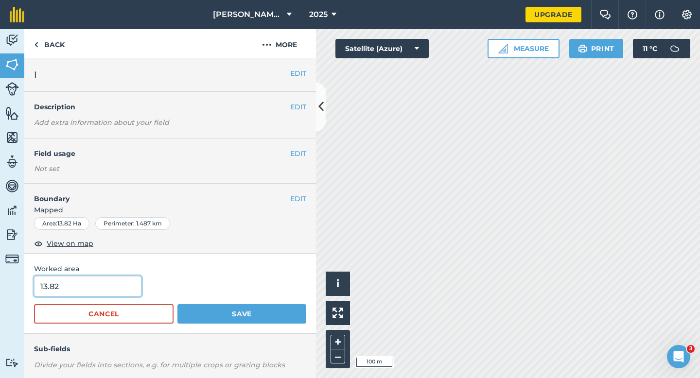
click at [67, 294] on input "13.82" at bounding box center [87, 286] width 107 height 20
type input "14"
click at [177, 304] on button "Save" at bounding box center [241, 313] width 129 height 19
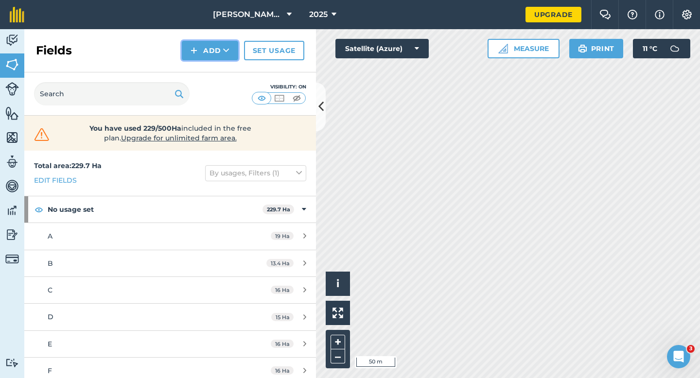
click at [200, 54] on button "Add" at bounding box center [210, 50] width 56 height 19
click at [202, 73] on link "Draw" at bounding box center [209, 72] width 53 height 21
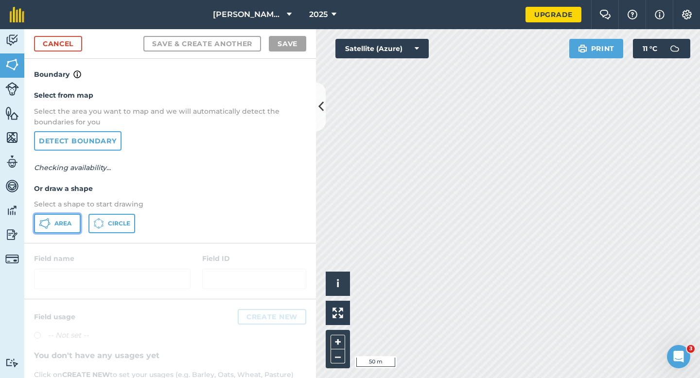
click at [64, 227] on span "Area" at bounding box center [62, 224] width 17 height 8
click at [72, 226] on button "Area" at bounding box center [57, 223] width 47 height 19
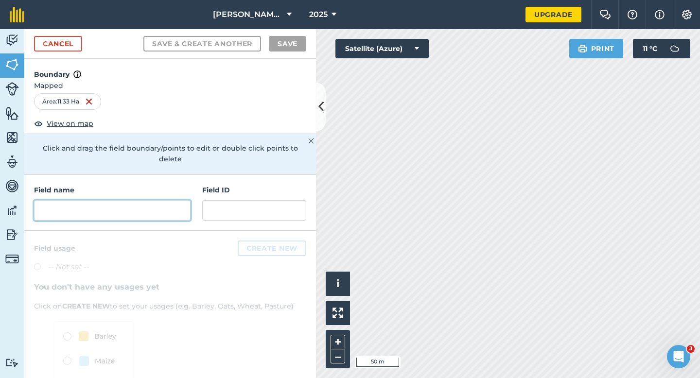
click at [166, 200] on input "text" at bounding box center [112, 210] width 157 height 20
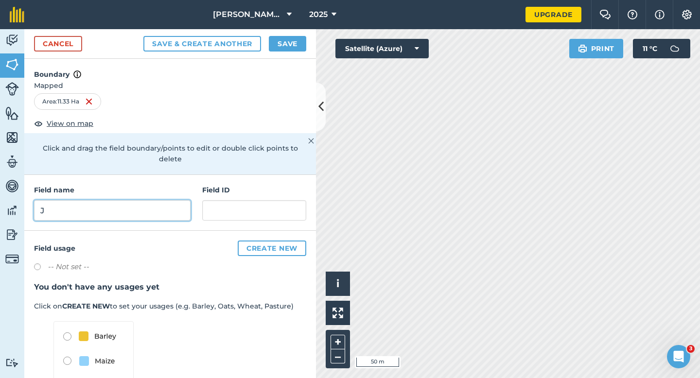
type input "J"
click at [285, 47] on button "Save" at bounding box center [287, 44] width 37 height 16
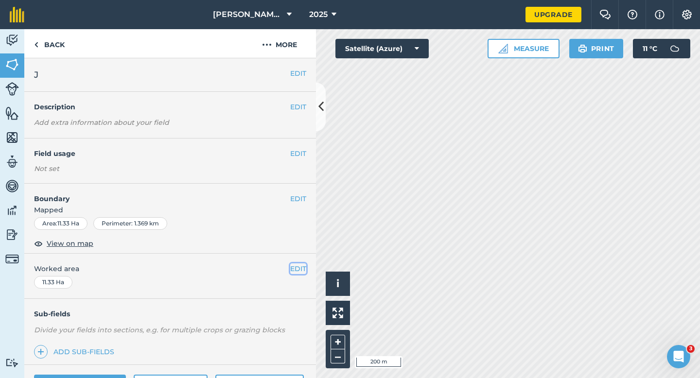
click at [297, 273] on button "EDIT" at bounding box center [298, 269] width 16 height 11
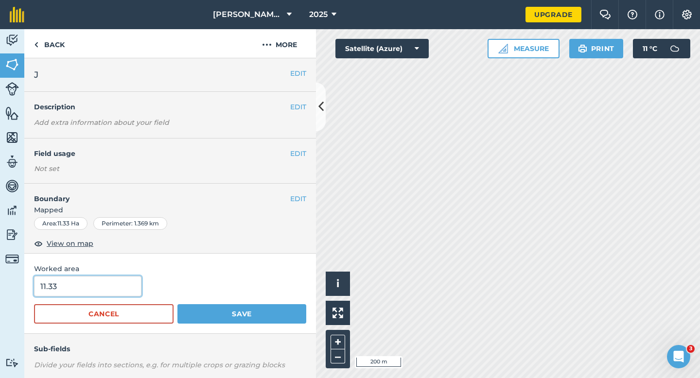
click at [82, 289] on input "11.33" at bounding box center [87, 286] width 107 height 20
type input "12"
click at [177, 304] on button "Save" at bounding box center [241, 313] width 129 height 19
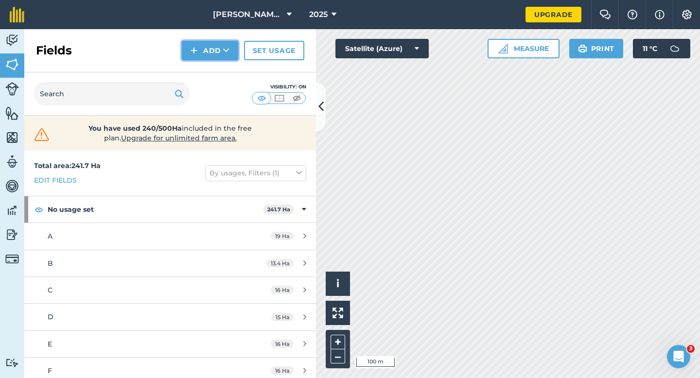
click at [219, 54] on button "Add" at bounding box center [210, 50] width 56 height 19
click at [220, 69] on link "Draw" at bounding box center [209, 72] width 53 height 21
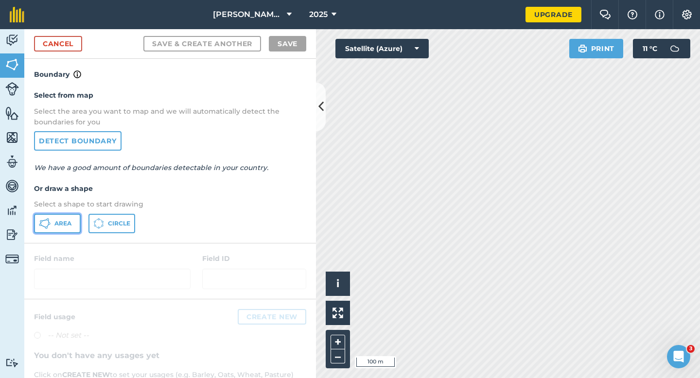
click at [64, 225] on span "Area" at bounding box center [62, 224] width 17 height 8
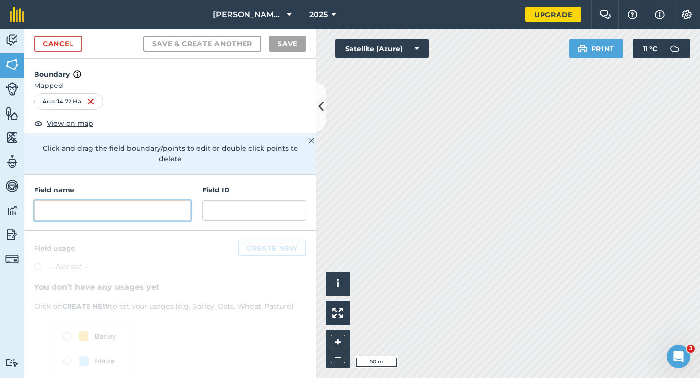
click at [161, 208] on input "text" at bounding box center [112, 210] width 157 height 20
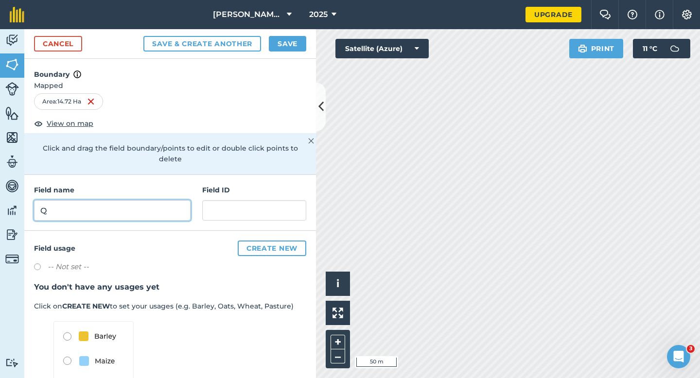
type input "Q"
click at [288, 44] on button "Save" at bounding box center [287, 44] width 37 height 16
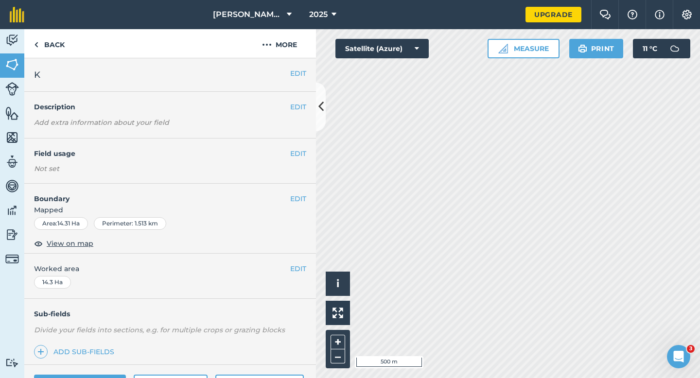
click at [296, 275] on div "EDIT Worked area 14.3 Ha" at bounding box center [170, 276] width 292 height 45
click at [293, 269] on button "EDIT" at bounding box center [298, 269] width 16 height 11
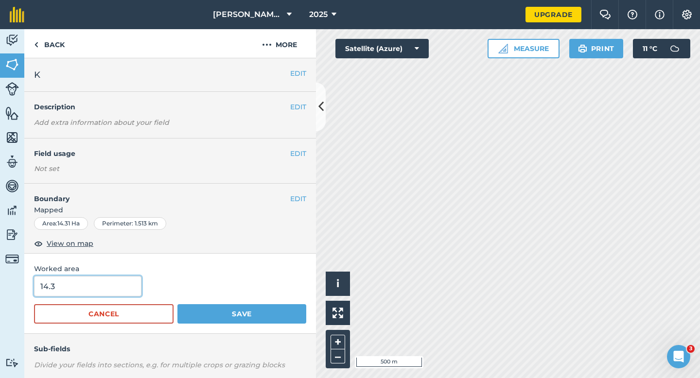
click at [42, 292] on input "14.3" at bounding box center [87, 286] width 107 height 20
type input "14"
click at [177, 304] on button "Save" at bounding box center [241, 313] width 129 height 19
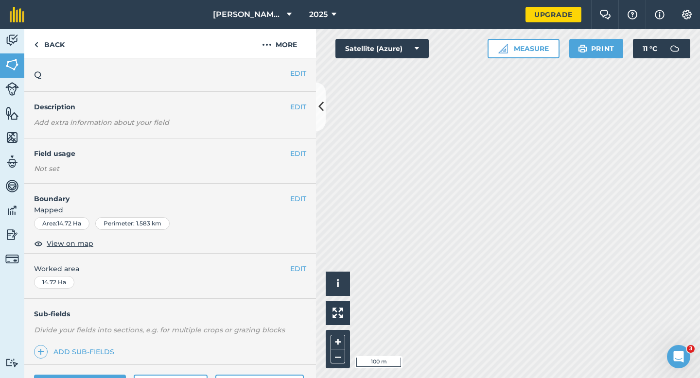
click at [307, 275] on div "EDIT Worked area 14.72 Ha" at bounding box center [170, 276] width 292 height 45
click at [306, 274] on span "Worked area" at bounding box center [170, 269] width 272 height 11
click at [306, 272] on button "EDIT" at bounding box center [298, 269] width 16 height 11
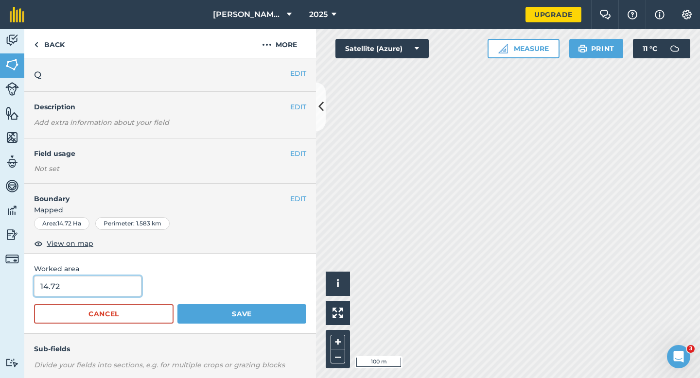
click at [127, 288] on input "14.72" at bounding box center [87, 286] width 107 height 20
type input "15"
click at [177, 304] on button "Save" at bounding box center [241, 313] width 129 height 19
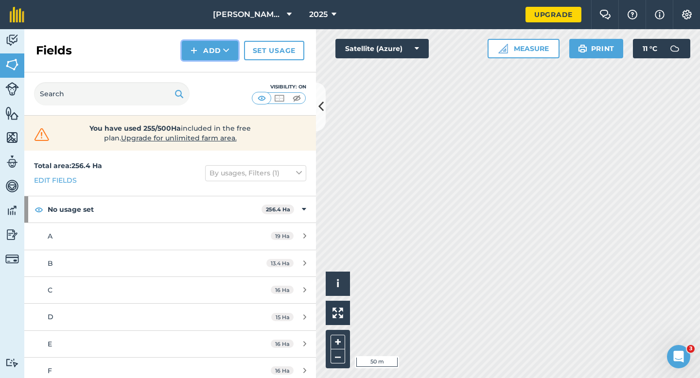
click at [225, 57] on button "Add" at bounding box center [210, 50] width 56 height 19
click at [225, 69] on link "Draw" at bounding box center [209, 72] width 53 height 21
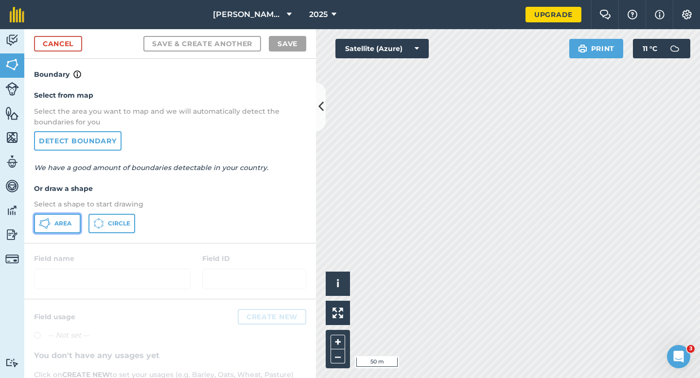
click at [71, 226] on span "Area" at bounding box center [62, 224] width 17 height 8
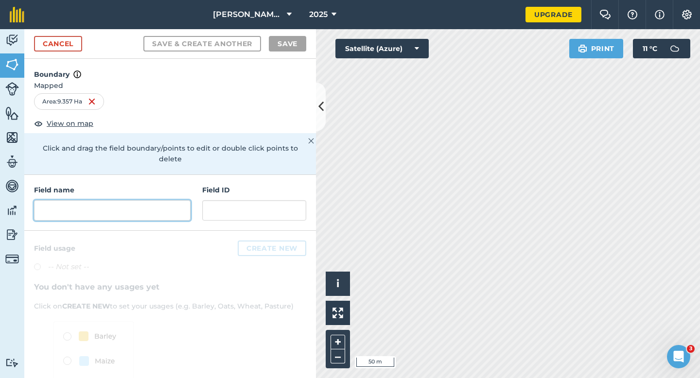
click at [136, 201] on input "text" at bounding box center [112, 210] width 157 height 20
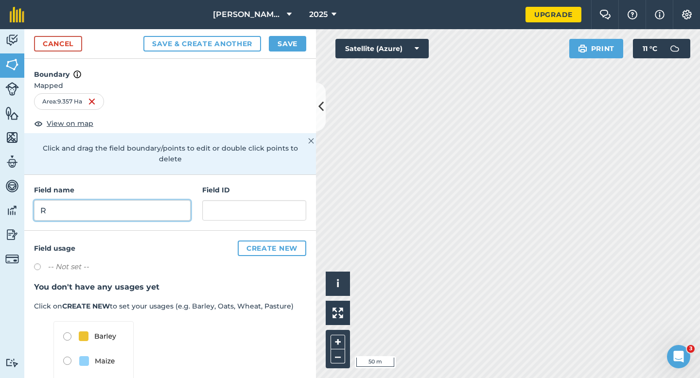
type input "R"
click at [284, 54] on div "Cancel Save & Create Another Save" at bounding box center [170, 44] width 292 height 30
click at [286, 48] on button "Save" at bounding box center [287, 44] width 37 height 16
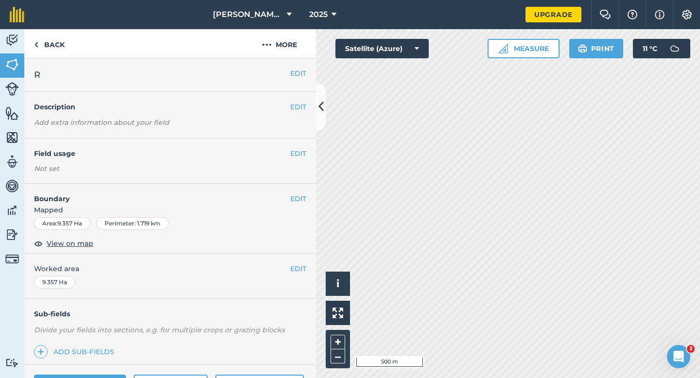
click at [295, 278] on div "EDIT Worked area 9.357 Ha" at bounding box center [170, 276] width 292 height 45
click at [295, 273] on button "EDIT" at bounding box center [298, 269] width 16 height 11
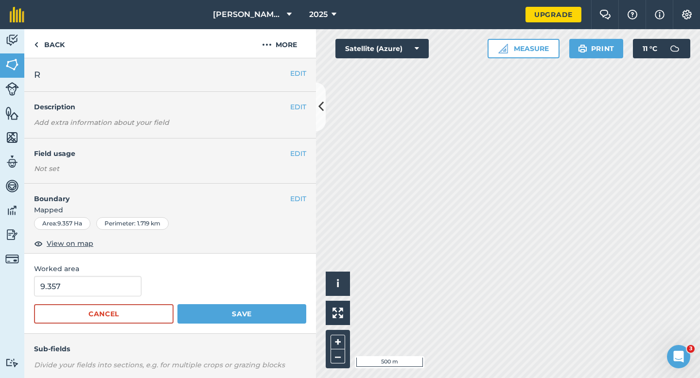
click at [115, 299] on form "9.357 Cancel Save" at bounding box center [170, 300] width 272 height 48
click at [115, 293] on input "9.357" at bounding box center [87, 286] width 107 height 20
type input "10"
click at [177, 304] on button "Save" at bounding box center [241, 313] width 129 height 19
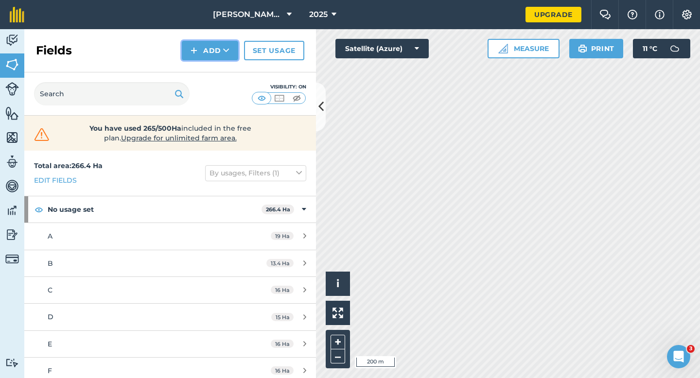
click at [214, 53] on button "Add" at bounding box center [210, 50] width 56 height 19
click at [214, 80] on link "Draw" at bounding box center [209, 72] width 53 height 21
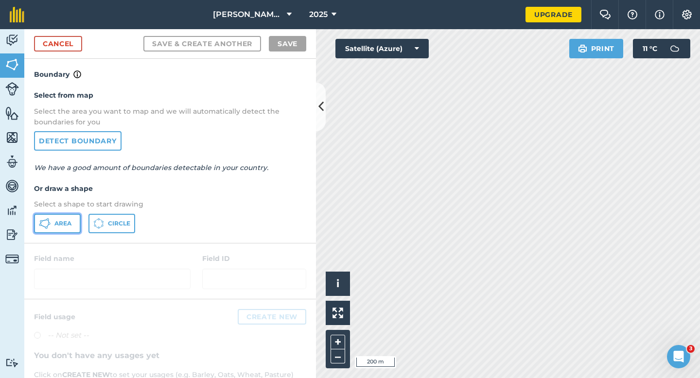
click at [62, 221] on span "Area" at bounding box center [62, 224] width 17 height 8
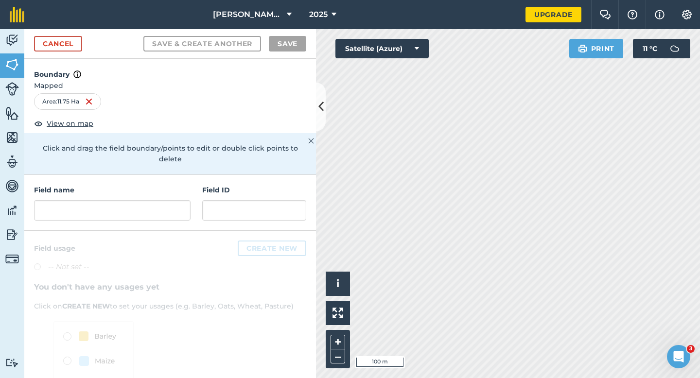
click at [171, 213] on div "Field name Field ID" at bounding box center [170, 203] width 292 height 56
click at [171, 211] on div "Field name Field ID" at bounding box center [170, 203] width 292 height 56
click at [171, 206] on input "text" at bounding box center [112, 210] width 157 height 20
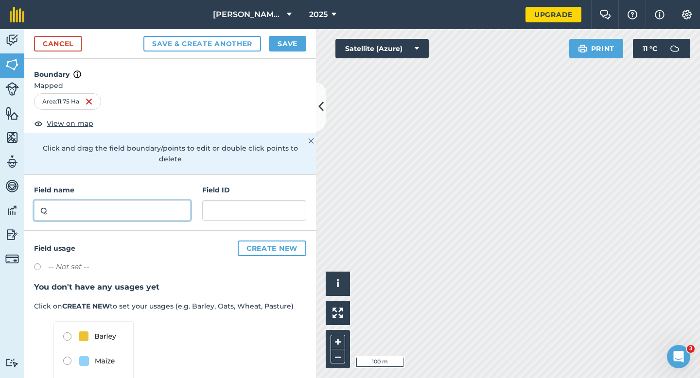
type input "Q"
click at [283, 45] on button "Save" at bounding box center [287, 44] width 37 height 16
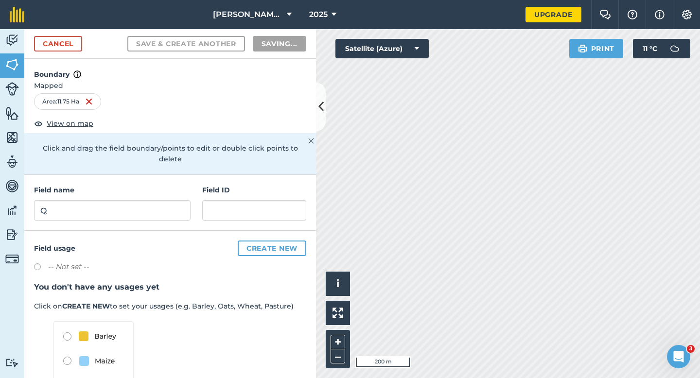
click at [296, 281] on h3 "You don't have any usages yet" at bounding box center [170, 287] width 272 height 13
click at [297, 281] on h3 "You don't have any usages yet" at bounding box center [170, 287] width 272 height 13
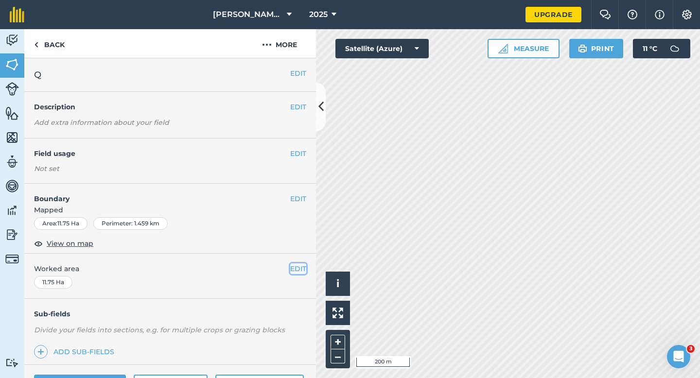
click at [298, 271] on button "EDIT" at bounding box center [298, 269] width 16 height 11
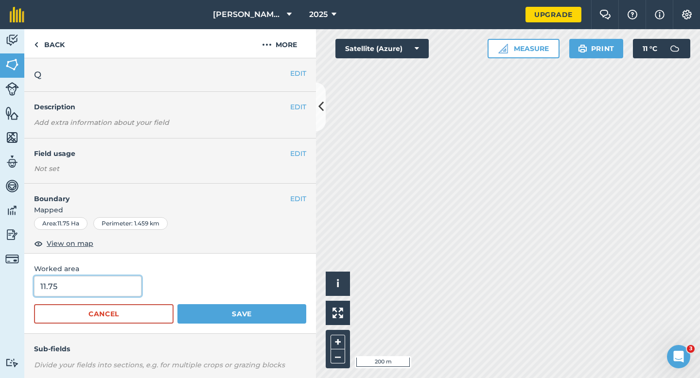
click at [81, 290] on input "11.75" at bounding box center [87, 286] width 107 height 20
type input "12"
click at [177, 304] on button "Save" at bounding box center [241, 313] width 129 height 19
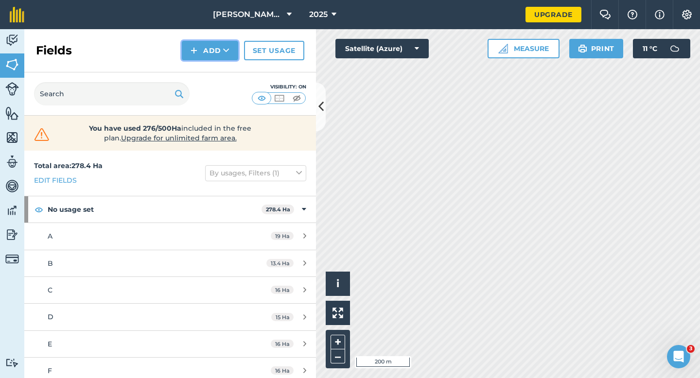
click at [211, 48] on button "Add" at bounding box center [210, 50] width 56 height 19
click at [211, 68] on link "Draw" at bounding box center [209, 72] width 53 height 21
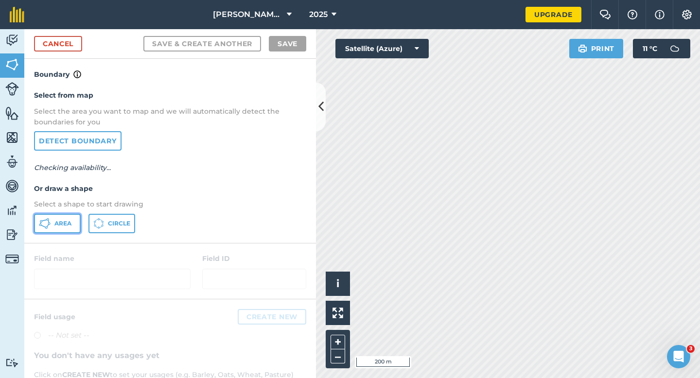
click at [53, 228] on button "Area" at bounding box center [57, 223] width 47 height 19
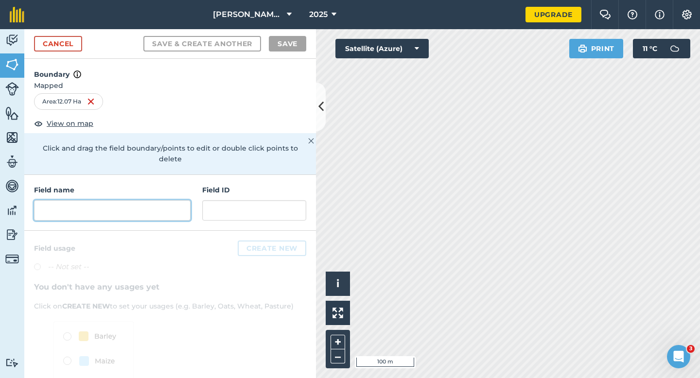
click at [159, 200] on input "text" at bounding box center [112, 210] width 157 height 20
click at [161, 200] on input "text" at bounding box center [112, 210] width 157 height 20
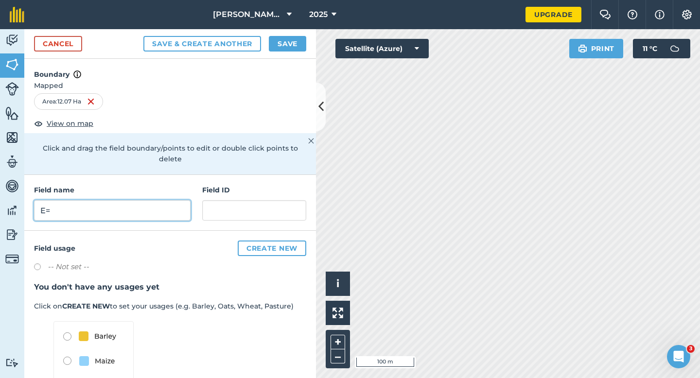
type input "E"
type input "R"
click at [288, 43] on button "Save" at bounding box center [287, 44] width 37 height 16
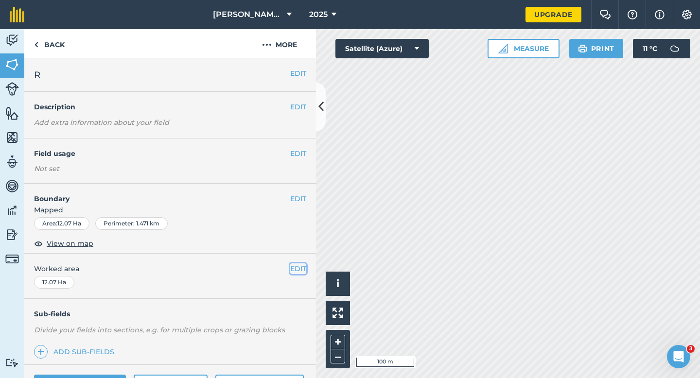
click at [299, 264] on button "EDIT" at bounding box center [298, 269] width 16 height 11
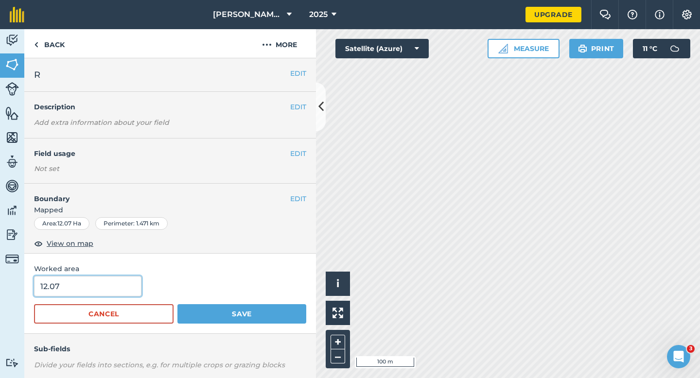
click at [129, 284] on input "12.07" at bounding box center [87, 286] width 107 height 20
type input "12"
click at [177, 304] on button "Save" at bounding box center [241, 313] width 129 height 19
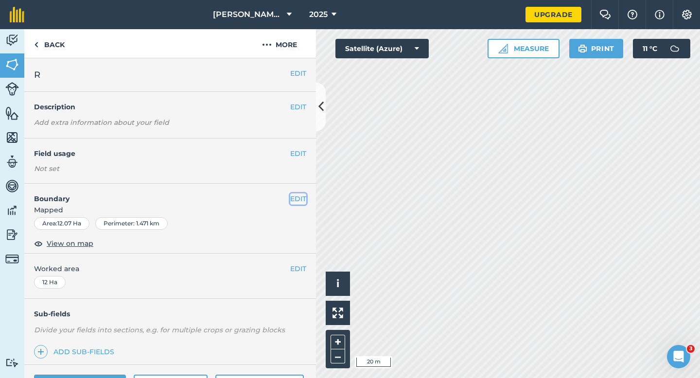
click at [303, 199] on button "EDIT" at bounding box center [298, 198] width 16 height 11
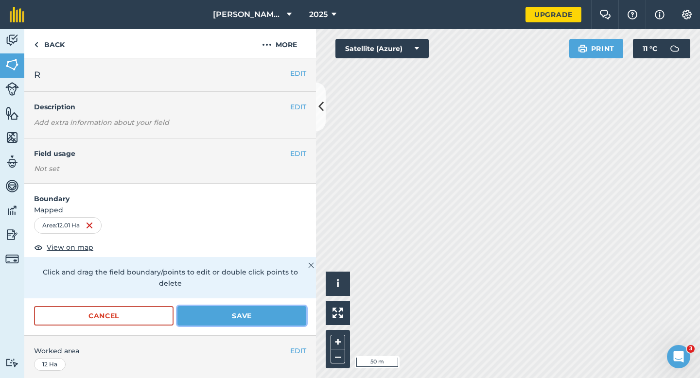
click at [263, 306] on button "Save" at bounding box center [241, 315] width 129 height 19
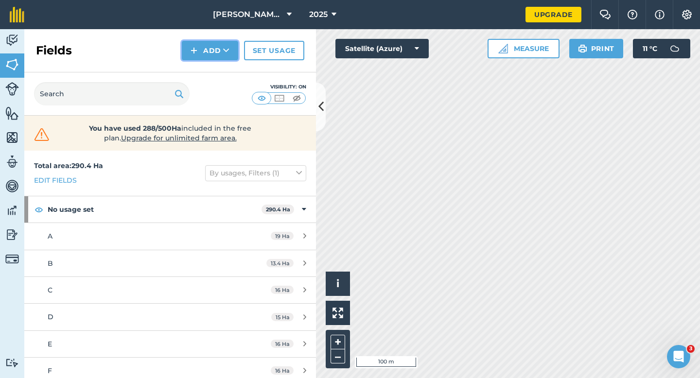
click at [210, 52] on button "Add" at bounding box center [210, 50] width 56 height 19
click at [210, 69] on link "Draw" at bounding box center [209, 72] width 53 height 21
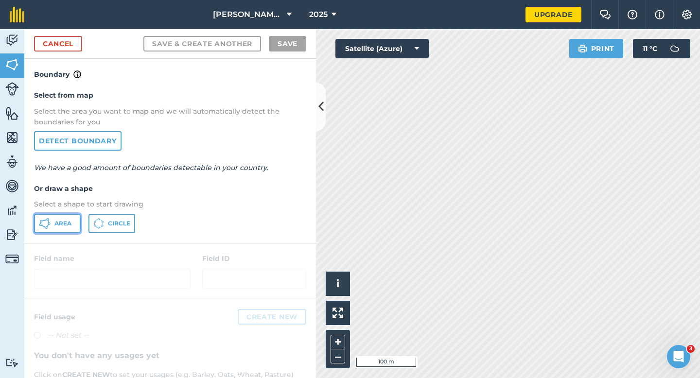
click at [63, 226] on span "Area" at bounding box center [62, 224] width 17 height 8
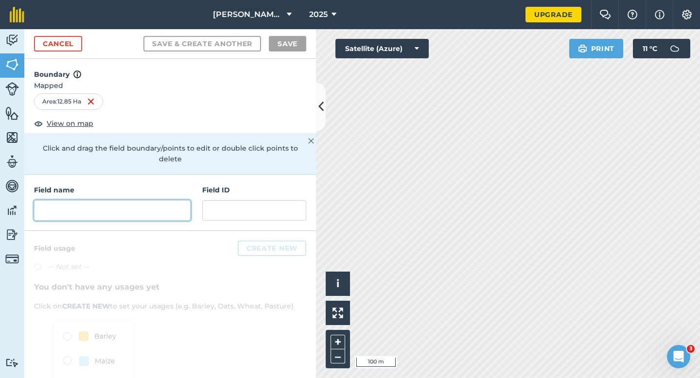
click at [142, 202] on input "text" at bounding box center [112, 210] width 157 height 20
click at [188, 200] on input "text" at bounding box center [112, 210] width 157 height 20
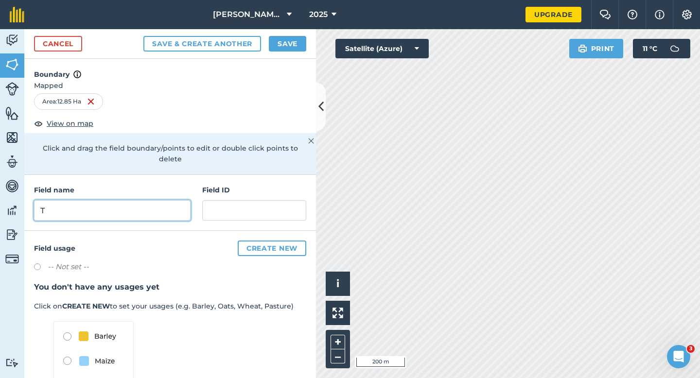
type input "T"
click at [280, 41] on button "Save" at bounding box center [287, 44] width 37 height 16
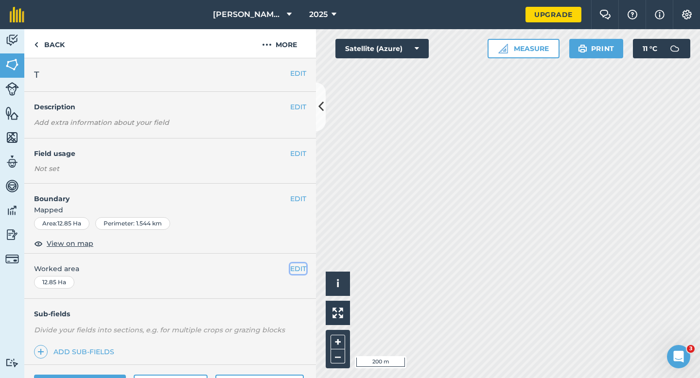
click at [298, 269] on button "EDIT" at bounding box center [298, 269] width 16 height 11
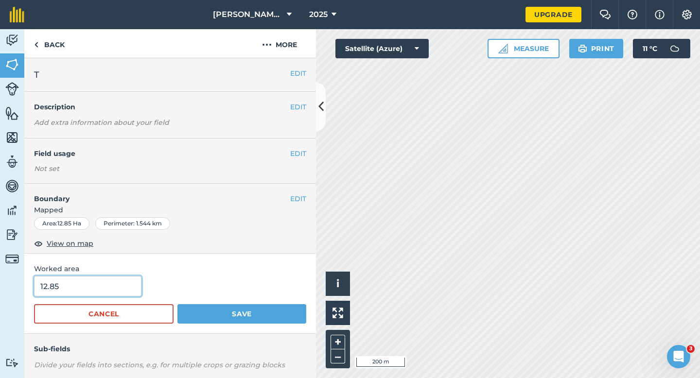
click at [79, 282] on input "12.85" at bounding box center [87, 286] width 107 height 20
type input "13"
click at [177, 304] on button "Save" at bounding box center [241, 313] width 129 height 19
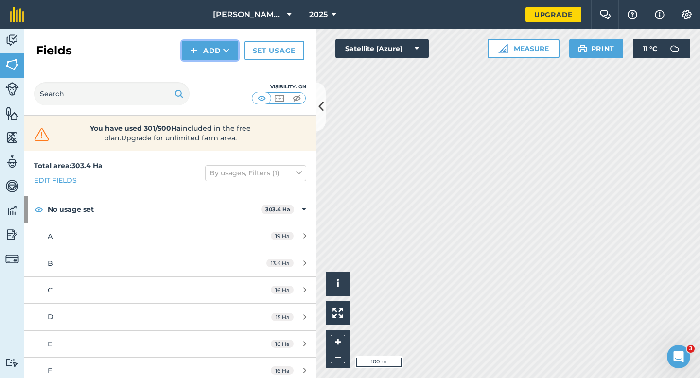
click at [206, 56] on button "Add" at bounding box center [210, 50] width 56 height 19
click at [207, 75] on link "Draw" at bounding box center [209, 72] width 53 height 21
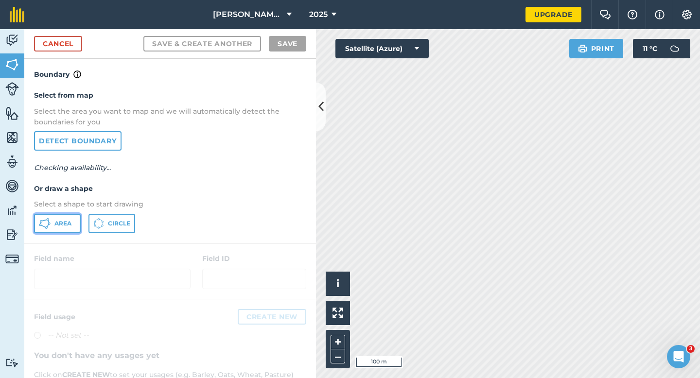
click at [58, 228] on button "Area" at bounding box center [57, 223] width 47 height 19
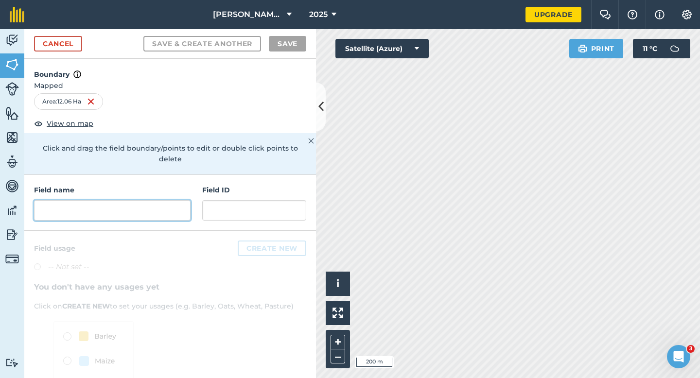
click at [189, 200] on input "text" at bounding box center [112, 210] width 157 height 20
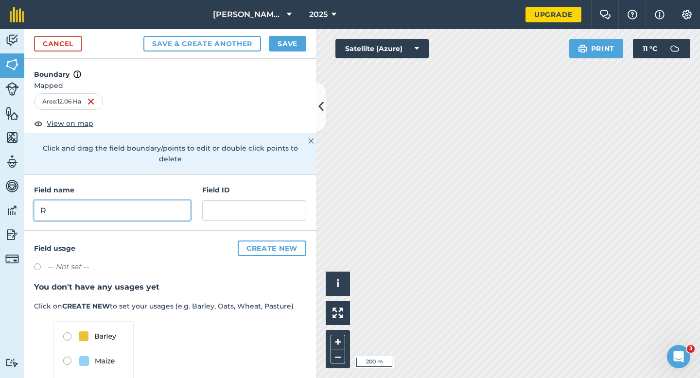
type input "R"
click at [277, 48] on button "Save" at bounding box center [287, 44] width 37 height 16
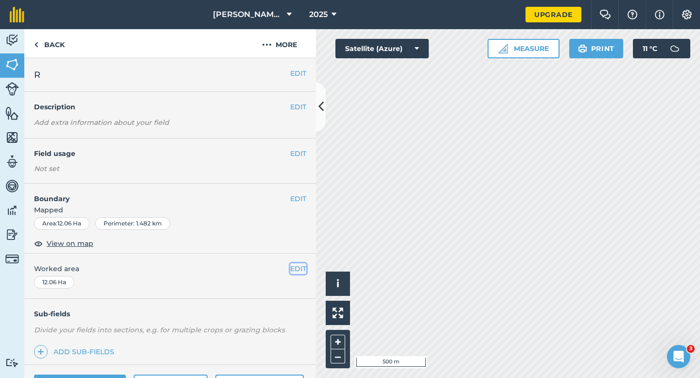
click at [294, 267] on button "EDIT" at bounding box center [298, 269] width 16 height 11
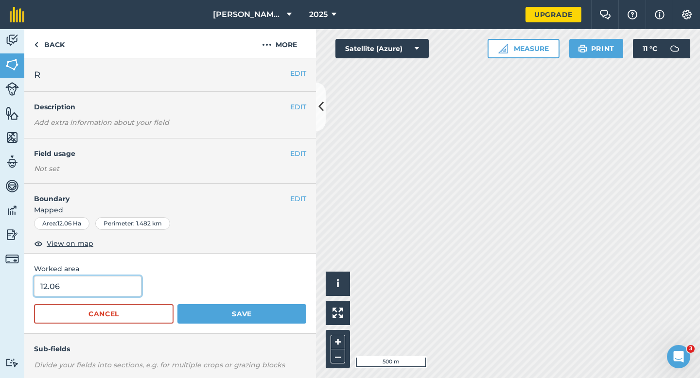
click at [121, 280] on input "12.06" at bounding box center [87, 286] width 107 height 20
type input "12"
click at [177, 304] on button "Save" at bounding box center [241, 313] width 129 height 19
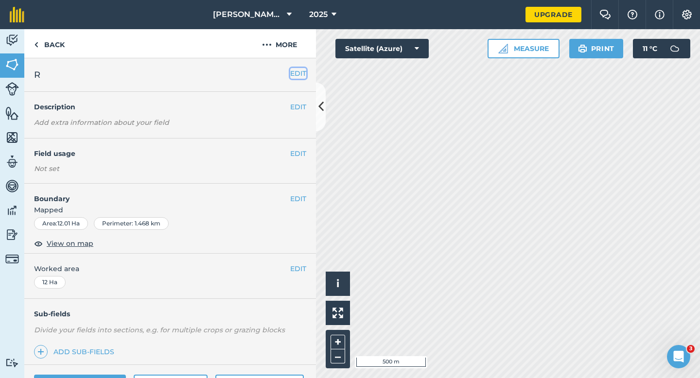
click at [293, 70] on button "EDIT" at bounding box center [298, 73] width 16 height 11
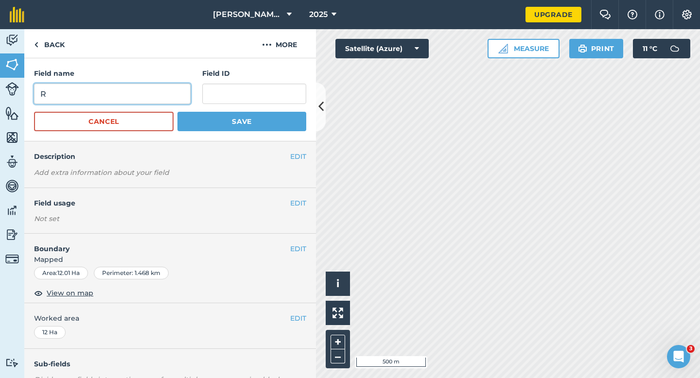
click at [174, 84] on input "R" at bounding box center [112, 94] width 157 height 20
type input "S"
click at [177, 112] on button "Save" at bounding box center [241, 121] width 129 height 19
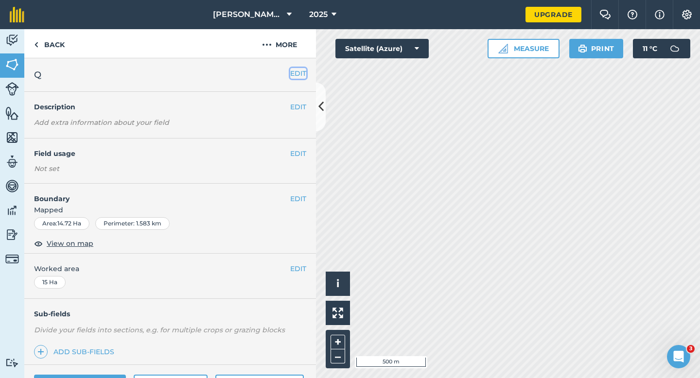
click at [299, 71] on button "EDIT" at bounding box center [298, 73] width 16 height 11
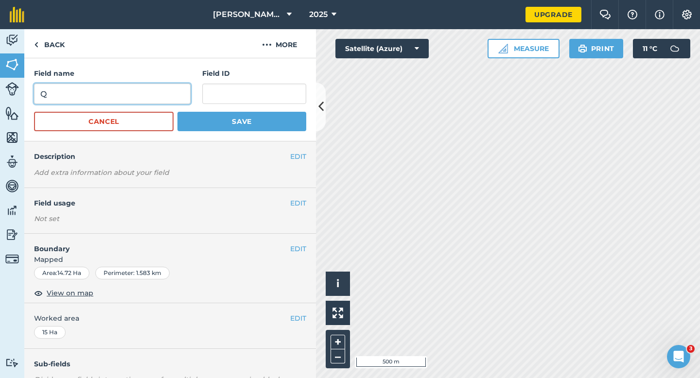
click at [170, 84] on input "Q" at bounding box center [112, 94] width 157 height 20
type input "U"
click at [177, 112] on button "Save" at bounding box center [241, 121] width 129 height 19
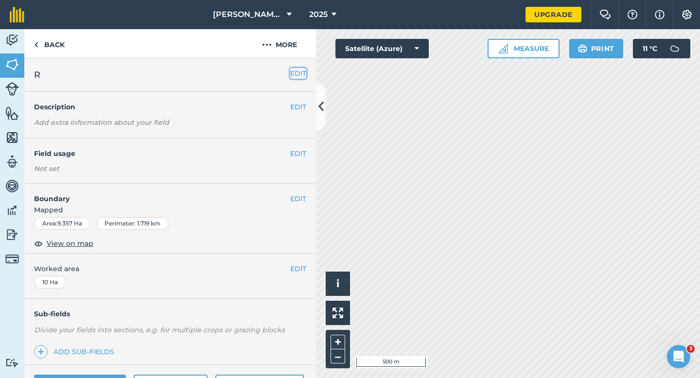
click at [294, 73] on button "EDIT" at bounding box center [298, 73] width 16 height 11
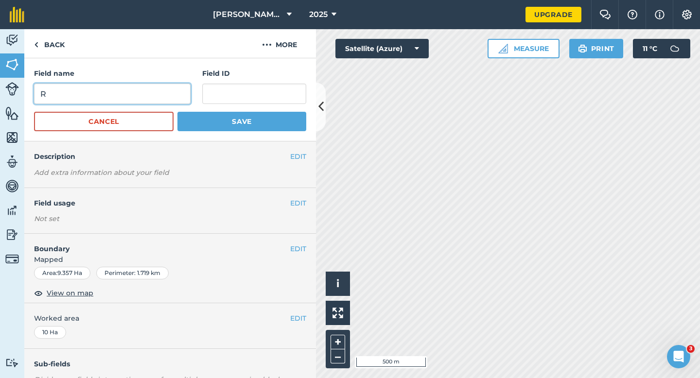
click at [153, 97] on input "R" at bounding box center [112, 94] width 157 height 20
type input "V"
click at [177, 112] on button "Save" at bounding box center [241, 121] width 129 height 19
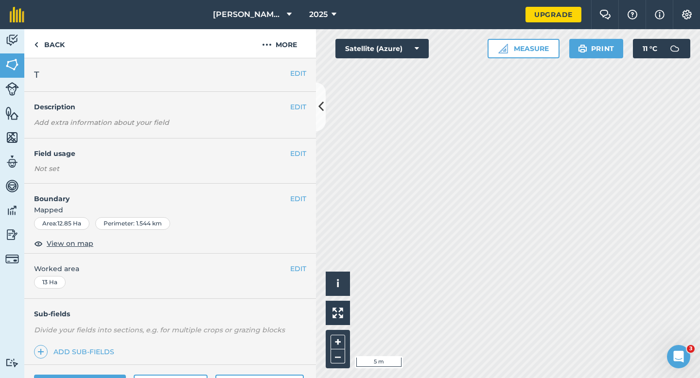
click at [299, 192] on div "EDIT Boundary Mapped Area : 12.85 Ha Perimeter : 1.544 km View on map" at bounding box center [170, 219] width 292 height 70
click at [301, 193] on div "EDIT Boundary Mapped Area : 12.85 Ha Perimeter : 1.544 km View on map" at bounding box center [170, 219] width 292 height 70
click at [299, 201] on button "EDIT" at bounding box center [298, 198] width 16 height 11
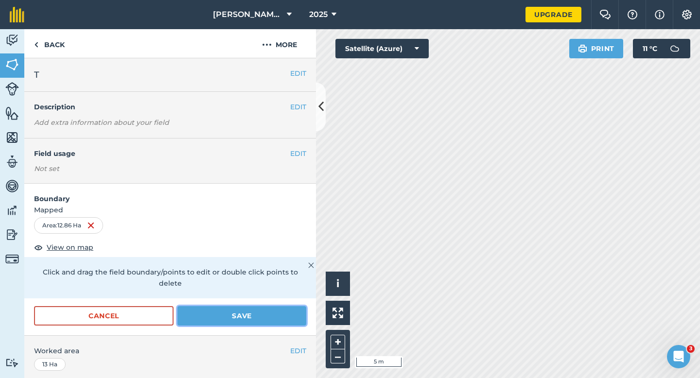
click at [271, 307] on button "Save" at bounding box center [241, 315] width 129 height 19
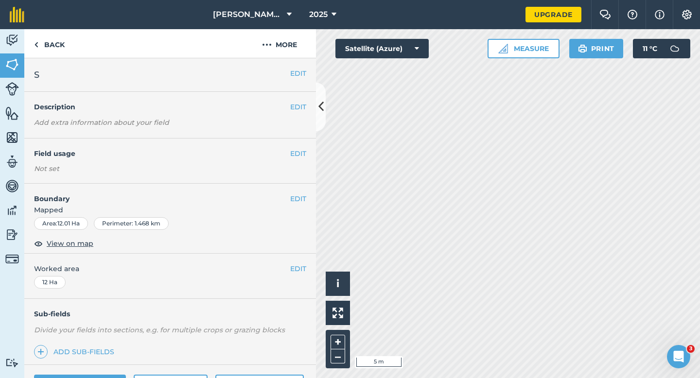
click at [306, 193] on div "EDIT Boundary Mapped Area : 12.01 Ha Perimeter : 1.468 km View on map" at bounding box center [170, 219] width 292 height 70
click at [295, 200] on button "EDIT" at bounding box center [298, 198] width 16 height 11
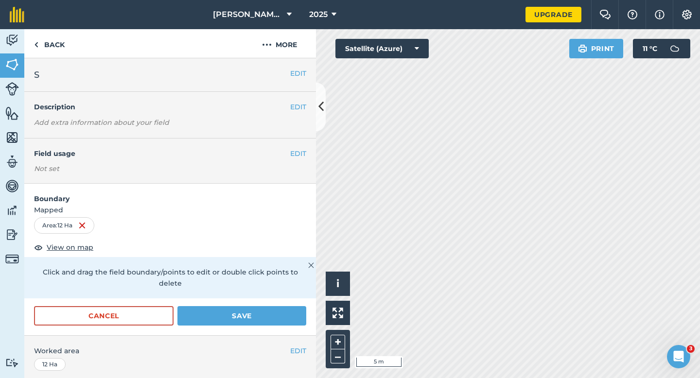
click at [244, 316] on div "Cancel Save" at bounding box center [170, 320] width 292 height 29
click at [246, 306] on button "Save" at bounding box center [241, 315] width 129 height 19
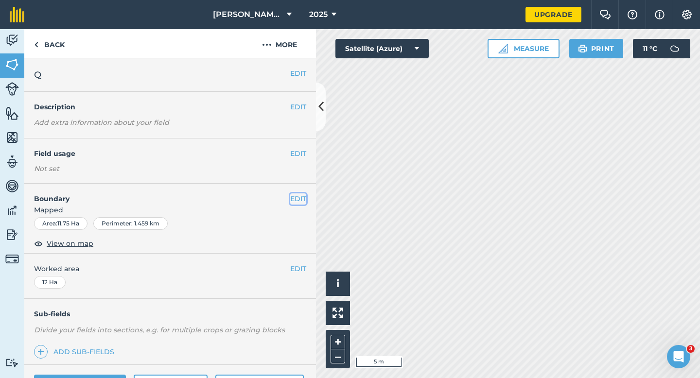
click at [299, 197] on button "EDIT" at bounding box center [298, 198] width 16 height 11
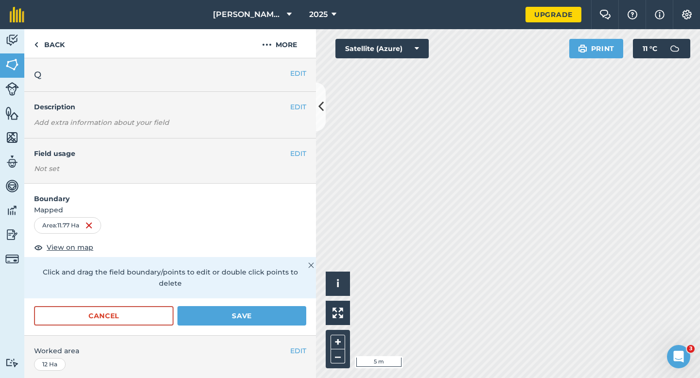
click at [289, 291] on form "Boundary Mapped Area : 11.77 Ha View on map Click and drag the field boundary/p…" at bounding box center [170, 260] width 292 height 152
click at [289, 306] on button "Save" at bounding box center [241, 315] width 129 height 19
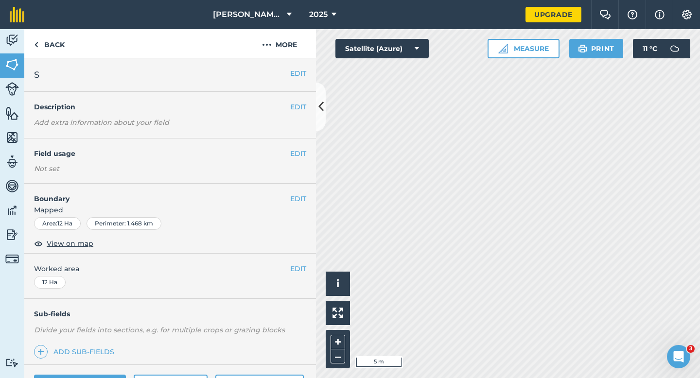
click at [307, 195] on div "EDIT Boundary Mapped Area : 12 Ha Perimeter : 1.468 km View on map" at bounding box center [170, 219] width 292 height 70
click at [304, 195] on button "EDIT" at bounding box center [298, 198] width 16 height 11
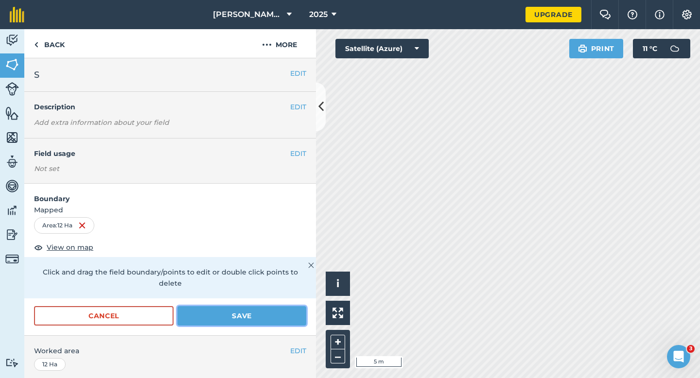
click at [284, 306] on button "Save" at bounding box center [241, 315] width 129 height 19
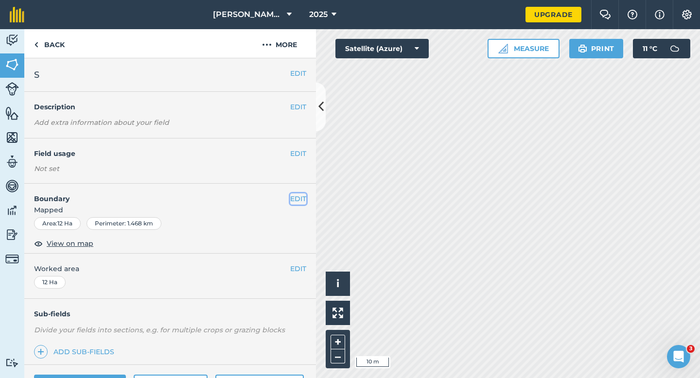
click at [296, 201] on button "EDIT" at bounding box center [298, 198] width 16 height 11
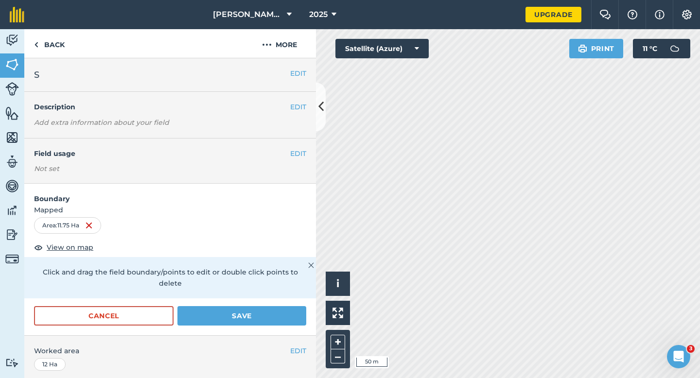
click at [257, 290] on form "Boundary Mapped Area : 11.75 Ha View on map Click and drag the field boundary/p…" at bounding box center [170, 260] width 292 height 152
click at [257, 306] on button "Save" at bounding box center [241, 315] width 129 height 19
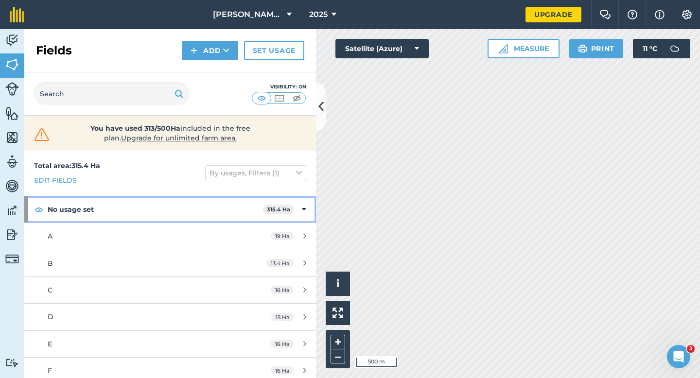
click at [299, 206] on div "No usage set 315.4 Ha" at bounding box center [170, 209] width 292 height 26
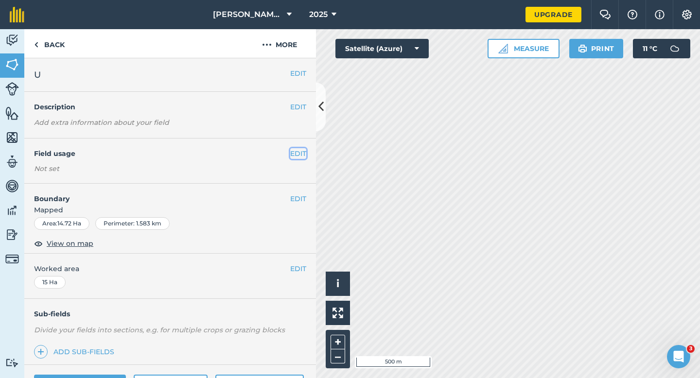
click at [304, 152] on button "EDIT" at bounding box center [298, 153] width 16 height 11
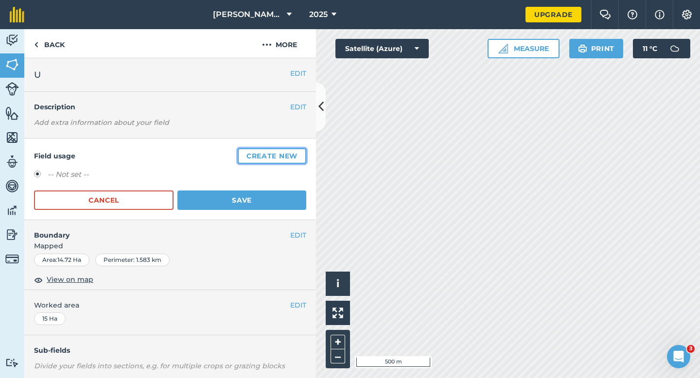
click at [304, 152] on button "Create new" at bounding box center [272, 156] width 69 height 16
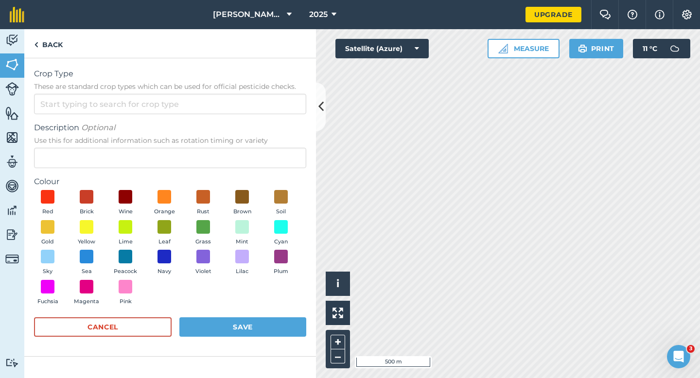
click at [232, 92] on div "Crop Type These are standard crop types which can be used for official pesticid…" at bounding box center [170, 91] width 272 height 46
